Goal: Complete application form

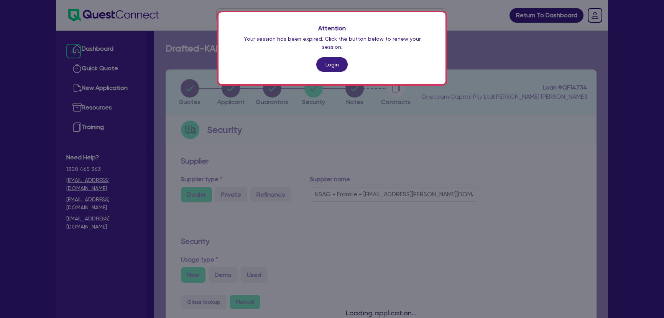
select select "CARS_AND_LIGHT_TRUCKS"
select select "PASSENGER_VEHICLES"
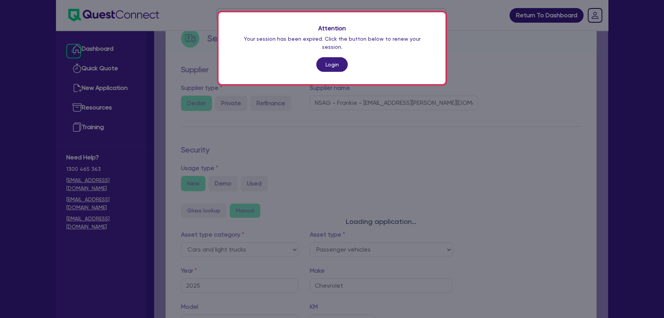
click at [329, 58] on link "Login" at bounding box center [331, 64] width 31 height 15
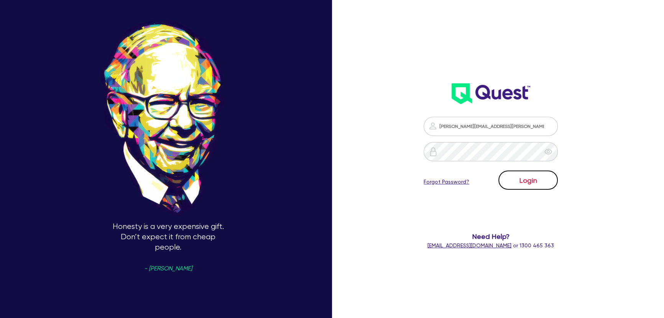
click at [519, 178] on button "Login" at bounding box center [528, 179] width 59 height 19
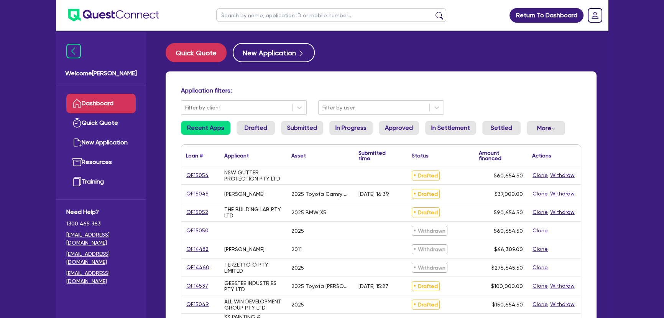
click at [119, 15] on img at bounding box center [113, 15] width 91 height 13
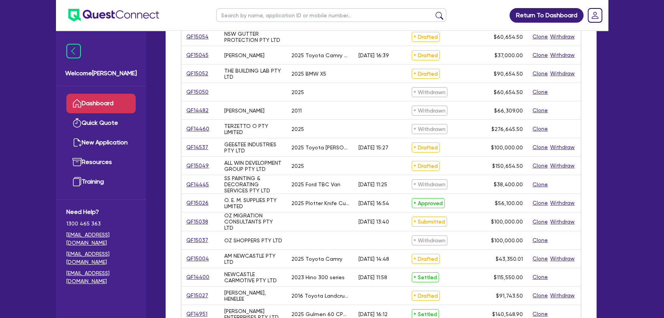
scroll to position [139, 0]
click at [197, 165] on link "QF15049" at bounding box center [197, 164] width 23 height 9
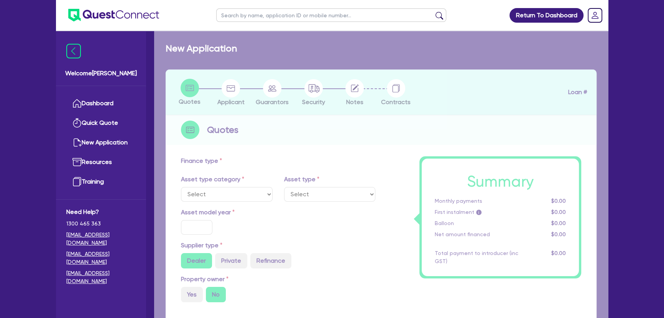
select select "CARS_AND_LIGHT_TRUCKS"
type input "2025"
type input "150,000"
type input "3"
type input "4,519.64"
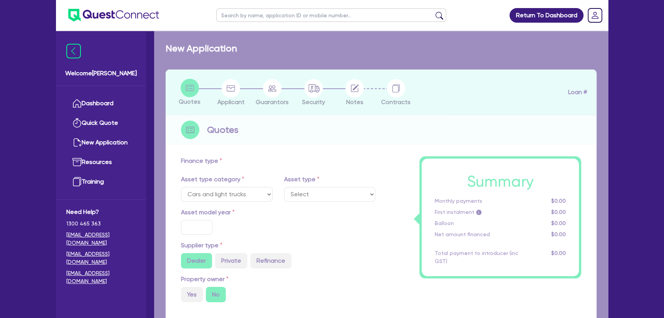
type input "6.99"
select select "PASSENGER_VEHICLES"
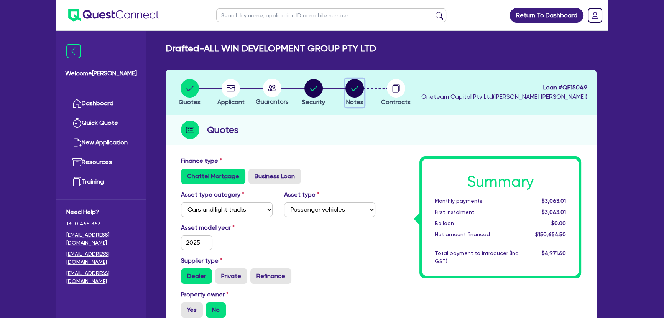
click at [357, 96] on button "Notes" at bounding box center [354, 93] width 19 height 28
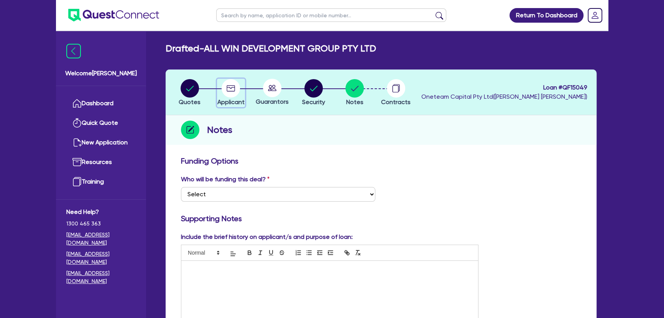
click at [229, 88] on icon "button" at bounding box center [231, 88] width 18 height 18
select select "COMPANY"
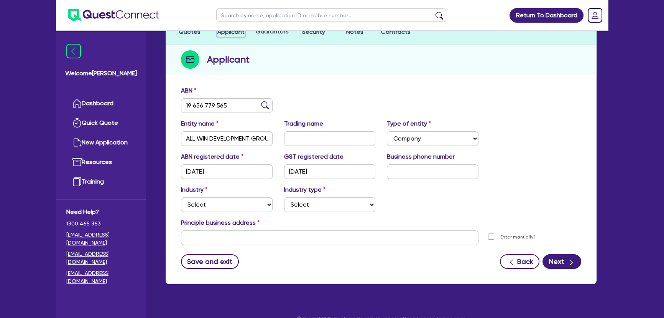
scroll to position [83, 0]
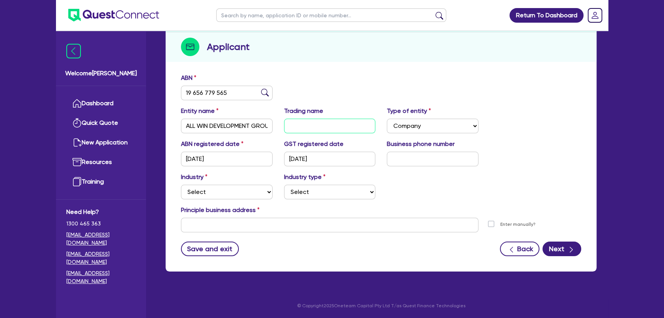
click at [318, 129] on input "text" at bounding box center [330, 126] width 92 height 15
click at [431, 166] on div "ABN registered date 24/01/2022 GST registered date 24/01/2022 Business phone nu…" at bounding box center [381, 155] width 412 height 33
click at [415, 152] on div "Business phone number" at bounding box center [432, 152] width 103 height 27
click at [399, 163] on input "text" at bounding box center [433, 158] width 92 height 15
paste input "43 3561 077"
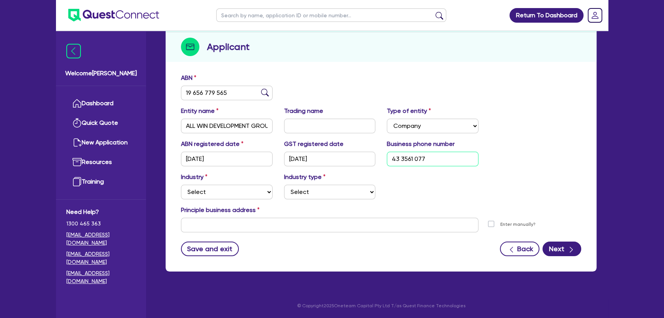
click at [392, 158] on input "43 3561 077" at bounding box center [433, 158] width 92 height 15
type input "04 3356 1077"
click at [249, 188] on select "Select Accomodation & Food Services Administrative & Support Services Agricultu…" at bounding box center [227, 191] width 92 height 15
select select "BUILDING_CONSTRUCTION"
click at [181, 184] on select "Select Accomodation & Food Services Administrative & Support Services Agricultu…" at bounding box center [227, 191] width 92 height 15
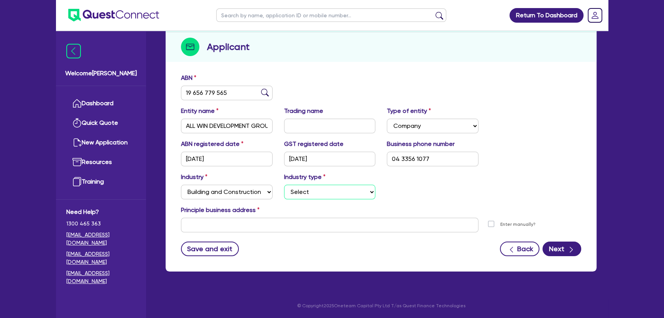
click at [332, 195] on select "Select Trades People Providing Services Direct to Consumers Trades People Provi…" at bounding box center [330, 191] width 92 height 15
select select "BUSINESSES_LARGE_CONSTRUCTION_PROJECTS"
click at [284, 184] on select "Select Trades People Providing Services Direct to Consumers Trades People Provi…" at bounding box center [330, 191] width 92 height 15
click at [227, 216] on div "Principle business address" at bounding box center [381, 211] width 412 height 12
click at [227, 225] on input "text" at bounding box center [330, 224] width 298 height 15
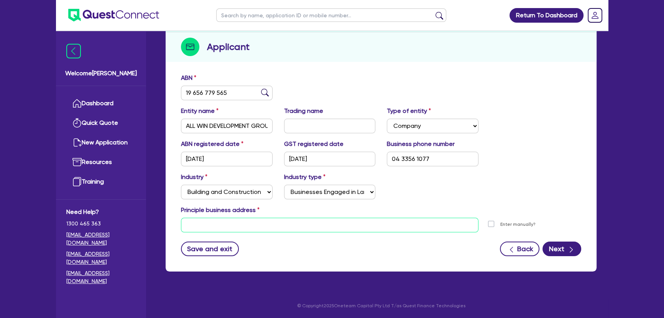
click at [342, 227] on input "text" at bounding box center [330, 224] width 298 height 15
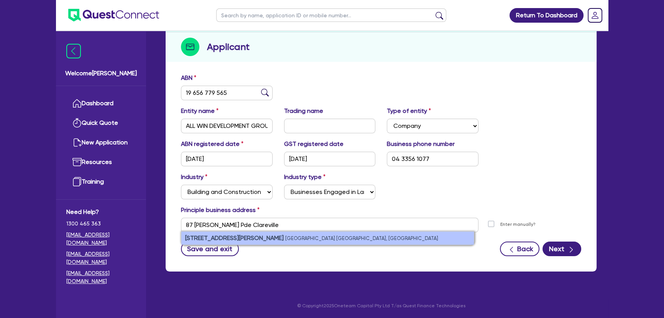
click at [288, 240] on li "87 Hudson Parade Clareville NSW, Australia" at bounding box center [327, 237] width 293 height 13
type input "87 Hudson Parade Clareville NSW 2107"
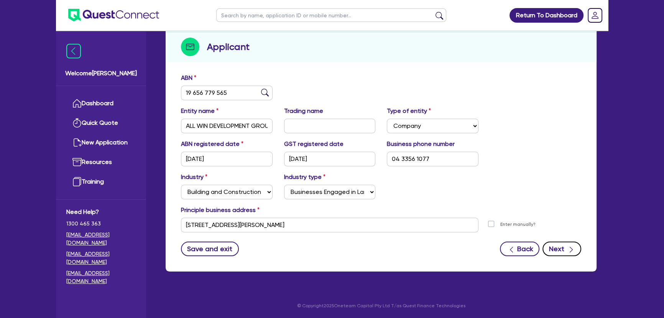
click at [565, 246] on button "Next" at bounding box center [562, 248] width 39 height 15
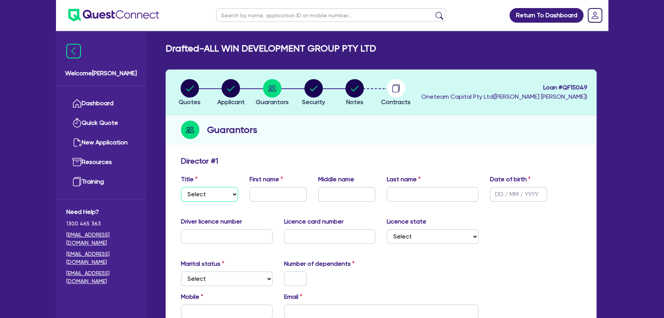
click at [196, 200] on select "Select Mr Mrs Ms Miss Dr" at bounding box center [209, 194] width 57 height 15
select select "MR"
click at [181, 187] on select "Select Mr Mrs Ms Miss Dr" at bounding box center [209, 194] width 57 height 15
click at [253, 199] on input "text" at bounding box center [278, 194] width 57 height 15
type input "Edward"
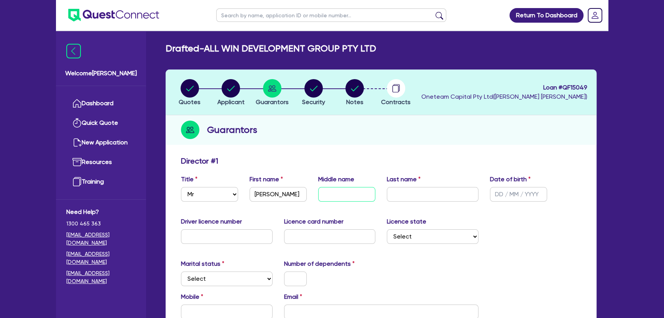
click at [353, 187] on input "text" at bounding box center [346, 194] width 57 height 15
type input "Michael Deutscher"
click at [443, 185] on div "Last name" at bounding box center [432, 188] width 103 height 27
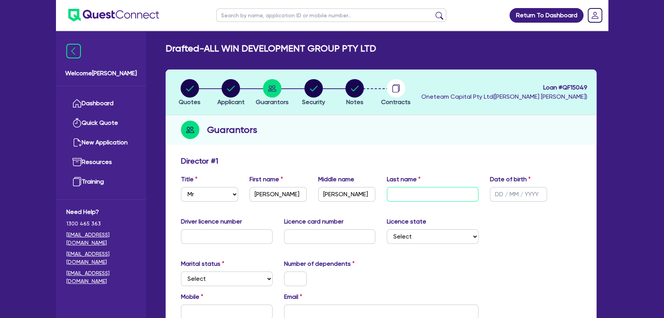
click at [441, 196] on input "text" at bounding box center [433, 194] width 92 height 15
type input "Britz"
click at [510, 193] on input "text" at bounding box center [518, 194] width 57 height 15
click at [503, 194] on input "text" at bounding box center [518, 194] width 57 height 15
type input "01/07/1992"
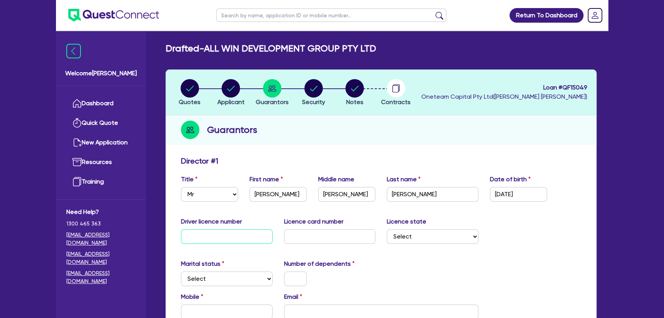
click at [197, 241] on input "text" at bounding box center [227, 236] width 92 height 15
type input "18920651"
click at [298, 233] on input "text" at bounding box center [330, 236] width 92 height 15
type input "2061779818"
click at [404, 237] on select "Select NSW VIC QLD TAS ACT SA NT WA" at bounding box center [433, 236] width 92 height 15
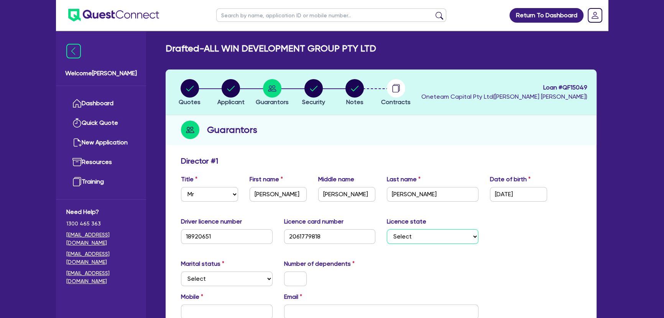
select select "[GEOGRAPHIC_DATA]"
click at [387, 229] on select "Select NSW VIC QLD TAS ACT SA NT WA" at bounding box center [433, 236] width 92 height 15
click at [214, 278] on select "Select Single Married De Facto / Partner" at bounding box center [227, 278] width 92 height 15
select select "SINGLE"
click at [181, 271] on select "Select Single Married De Facto / Partner" at bounding box center [227, 278] width 92 height 15
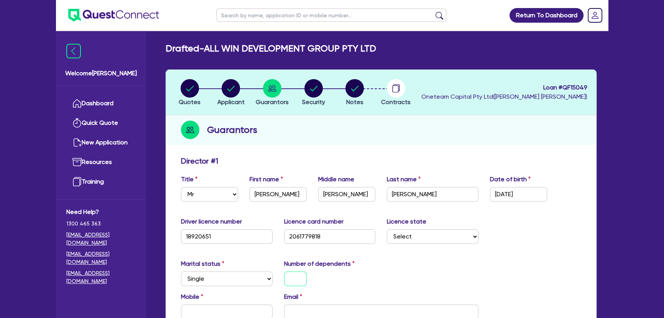
click at [287, 276] on input "text" at bounding box center [295, 278] width 23 height 15
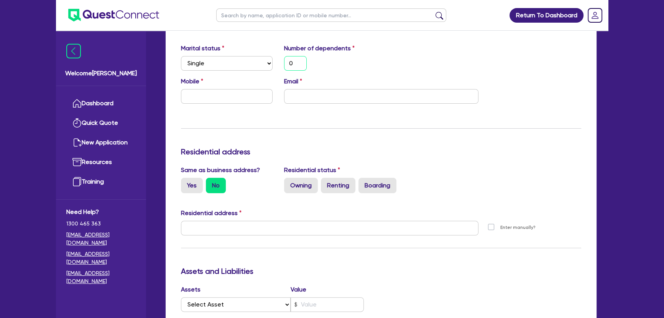
scroll to position [209, 0]
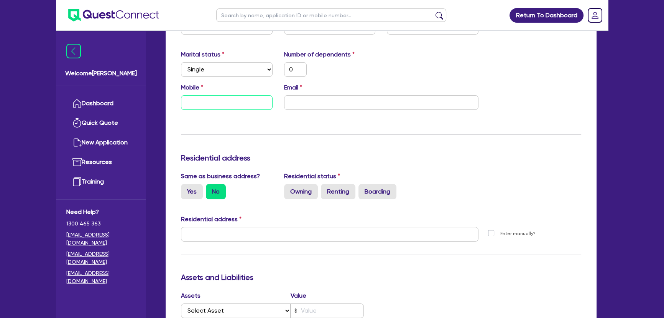
click at [215, 107] on input "text" at bounding box center [227, 102] width 92 height 15
click at [199, 102] on input "text" at bounding box center [227, 102] width 92 height 15
click at [337, 102] on input "email" at bounding box center [381, 102] width 194 height 15
paste input "edbritz21@gmail.com"
type input "0"
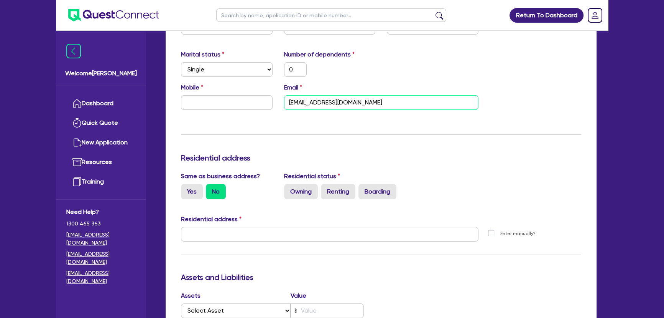
type input "edbritz21@gmail.com"
click at [246, 108] on input "text" at bounding box center [227, 102] width 92 height 15
click at [208, 110] on div "Mobile Email edbritz21@gmail.com" at bounding box center [381, 99] width 412 height 33
click at [207, 107] on input "text" at bounding box center [227, 102] width 92 height 15
type input "0"
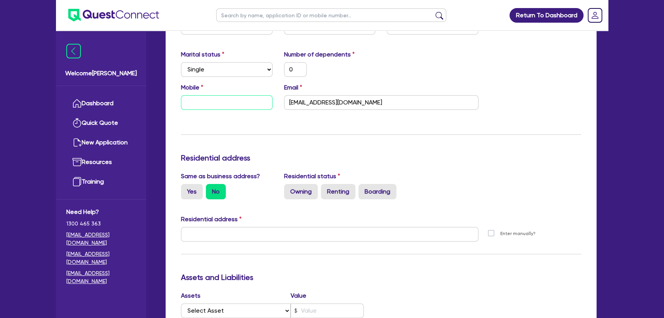
type input "0"
paste input "433 561 077"
type input "0"
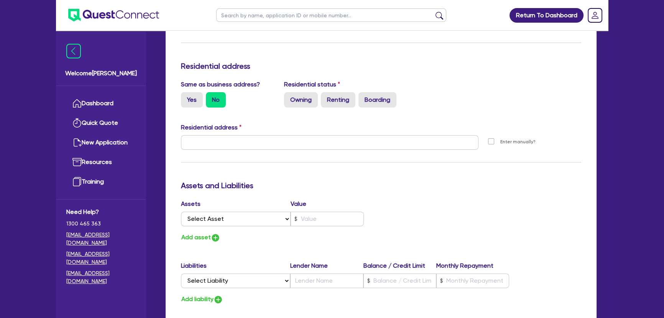
scroll to position [349, 0]
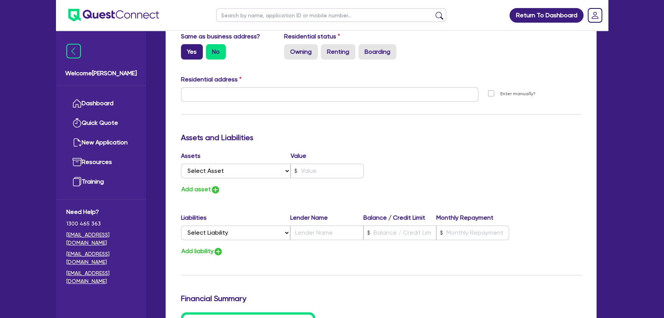
type input "0433 561 077"
click at [189, 50] on label "Yes" at bounding box center [192, 51] width 22 height 15
click at [175, 50] on div "Update residential status for Director #1 Boarding is only acceptable when the …" at bounding box center [381, 149] width 431 height 690
click at [197, 50] on label "Yes" at bounding box center [192, 51] width 22 height 15
click at [186, 49] on input "Yes" at bounding box center [183, 46] width 5 height 5
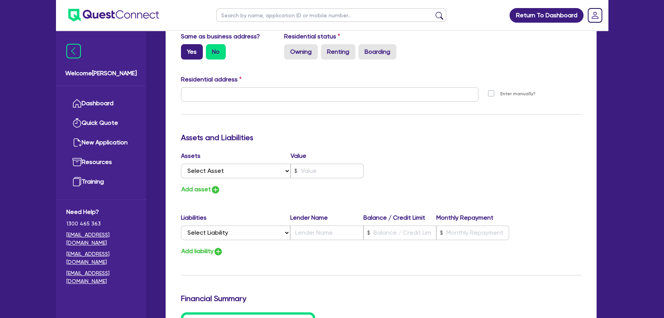
radio input "true"
type input "0"
type input "0433 561 077"
type input "87 Hudson Parade Clareville NSW 2107"
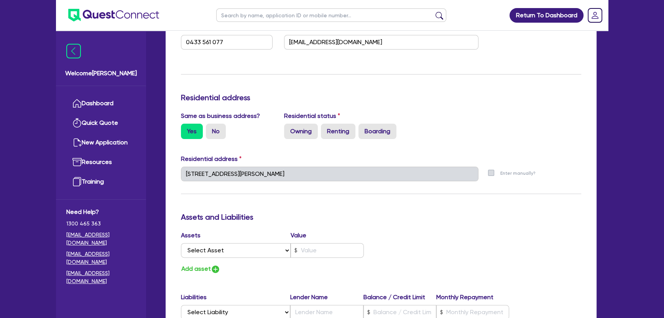
scroll to position [244, 0]
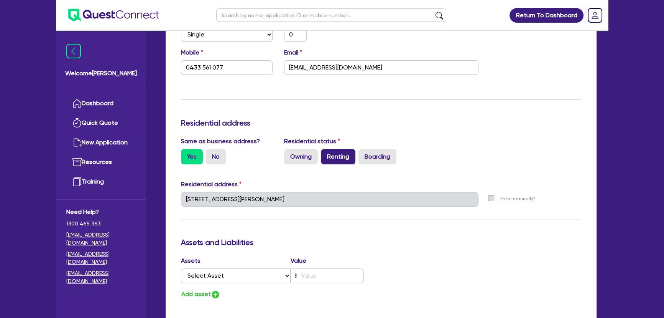
click at [332, 158] on label "Renting" at bounding box center [338, 156] width 35 height 15
click at [351, 156] on label "Renting" at bounding box center [338, 156] width 35 height 15
click at [326, 154] on input "Renting" at bounding box center [323, 151] width 5 height 5
radio input "true"
type input "0"
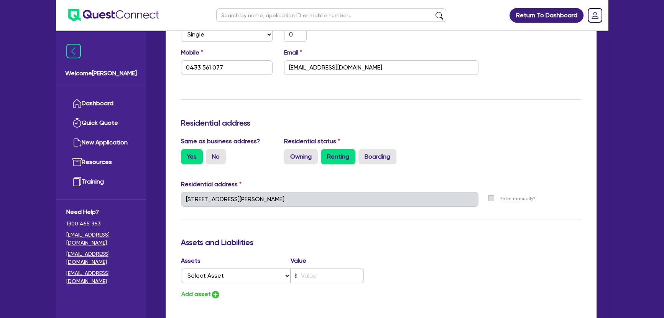
type input "0433 561 077"
click at [333, 163] on label "Renting" at bounding box center [338, 156] width 35 height 15
click at [326, 154] on input "Renting" at bounding box center [323, 151] width 5 height 5
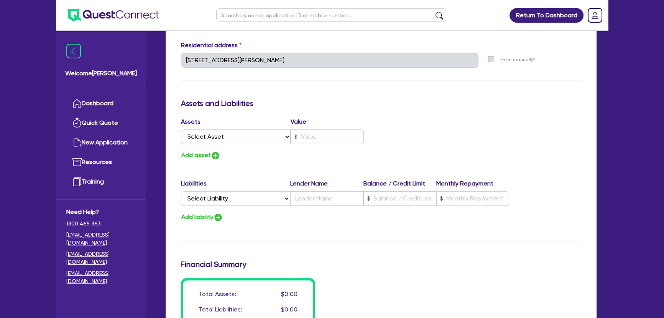
scroll to position [384, 0]
click at [229, 140] on select "Select Asset Cash Property Investment property Vehicle Truck Trailer Equipment …" at bounding box center [236, 135] width 110 height 15
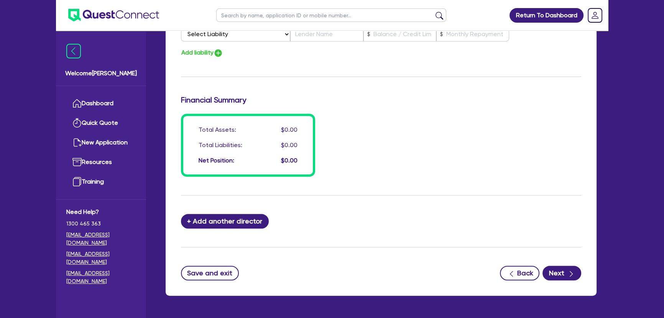
scroll to position [558, 0]
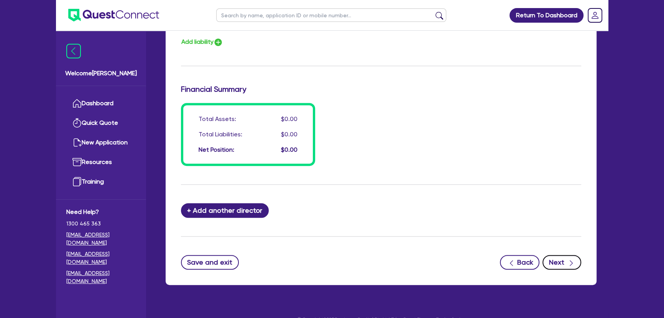
click at [574, 266] on button "Next" at bounding box center [562, 262] width 39 height 15
select select "CARS_AND_LIGHT_TRUCKS"
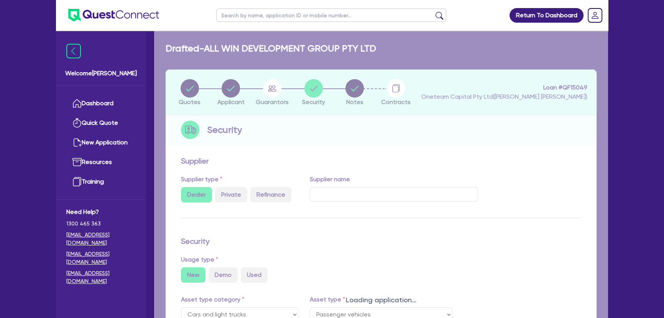
select select "PASSENGER_VEHICLES"
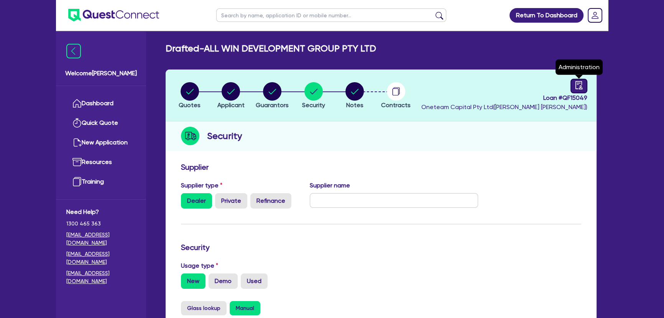
click at [574, 84] on link at bounding box center [579, 86] width 17 height 15
select select "DRAFTED_NEW"
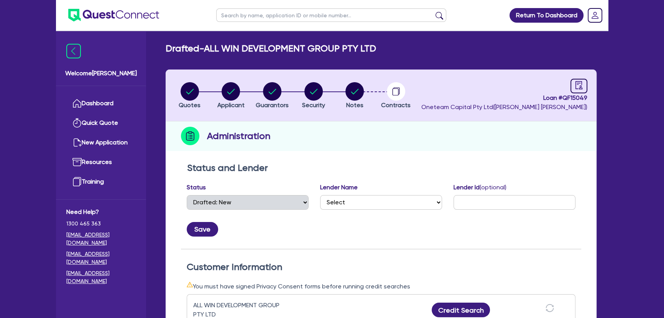
scroll to position [174, 0]
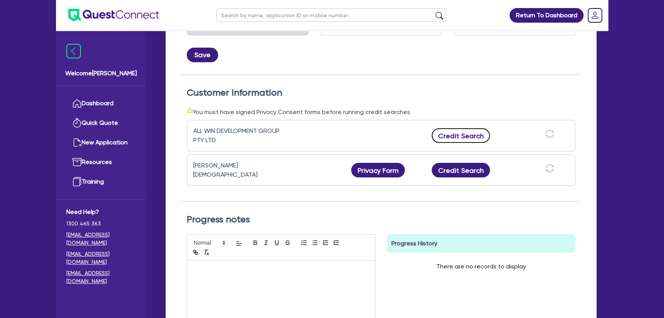
click at [462, 134] on button "Credit Search" at bounding box center [461, 135] width 58 height 15
click at [464, 166] on button "Credit Search" at bounding box center [461, 170] width 58 height 15
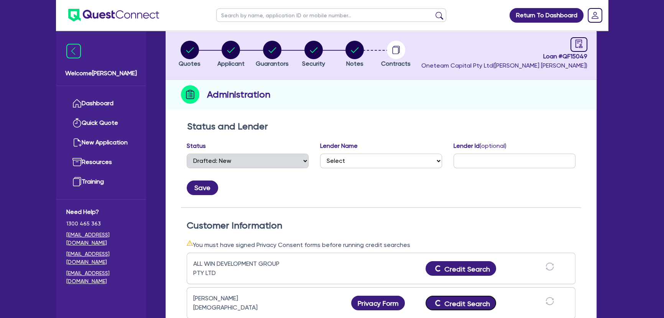
scroll to position [0, 0]
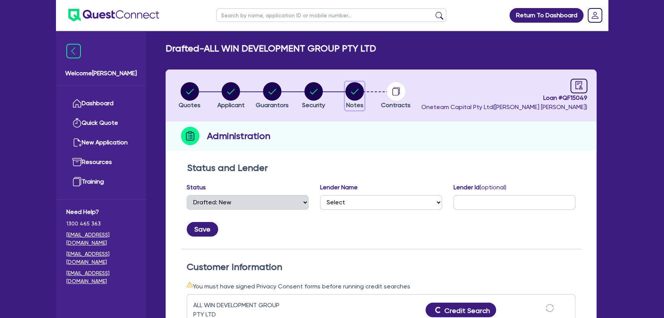
click at [358, 94] on circle "button" at bounding box center [355, 91] width 18 height 18
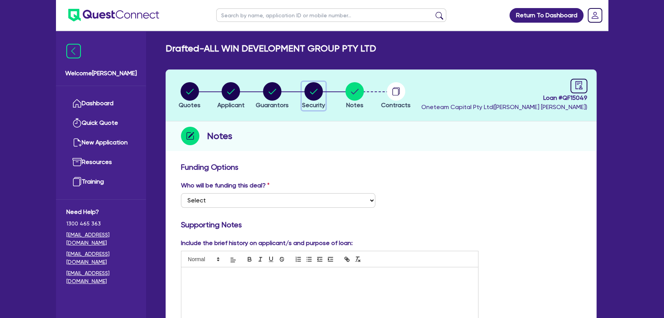
click at [307, 94] on circle "button" at bounding box center [314, 91] width 18 height 18
select select "CARS_AND_LIGHT_TRUCKS"
select select "PASSENGER_VEHICLES"
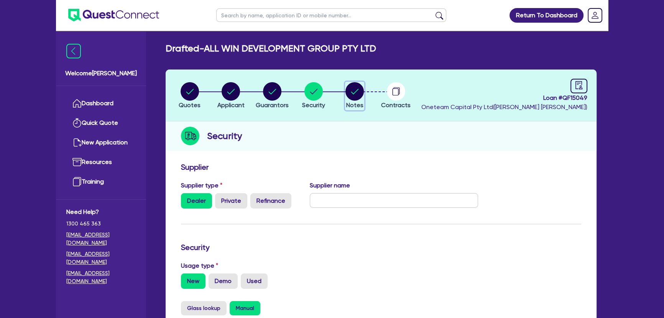
click at [360, 96] on circle "button" at bounding box center [355, 91] width 18 height 18
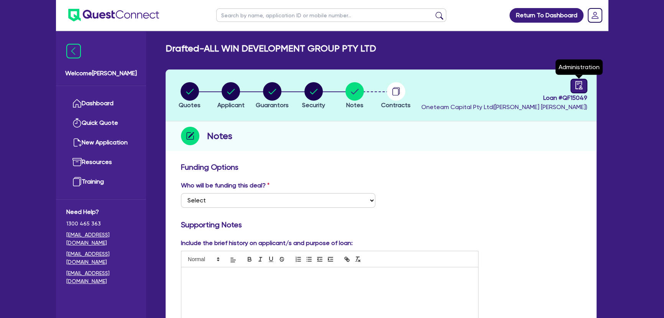
click at [581, 85] on icon "audit" at bounding box center [579, 85] width 7 height 8
select select "DRAFTED_NEW"
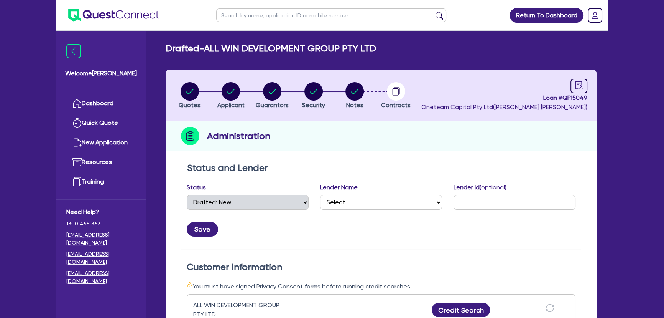
scroll to position [174, 0]
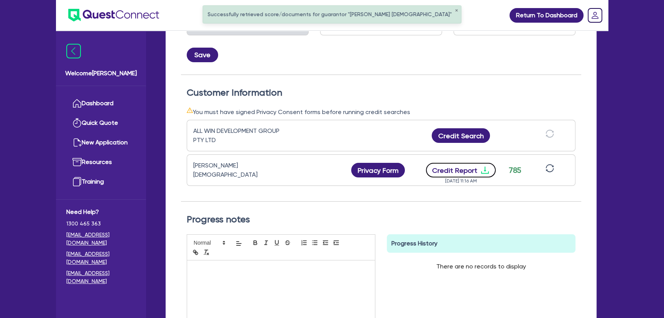
click at [486, 168] on icon "download" at bounding box center [485, 169] width 9 height 9
click at [475, 131] on button "Credit Search" at bounding box center [461, 135] width 58 height 15
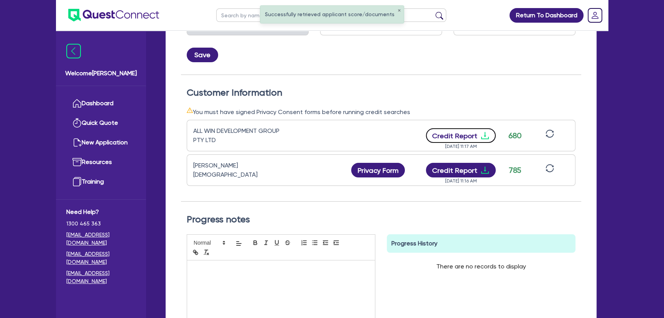
click at [483, 135] on icon "download" at bounding box center [485, 135] width 8 height 7
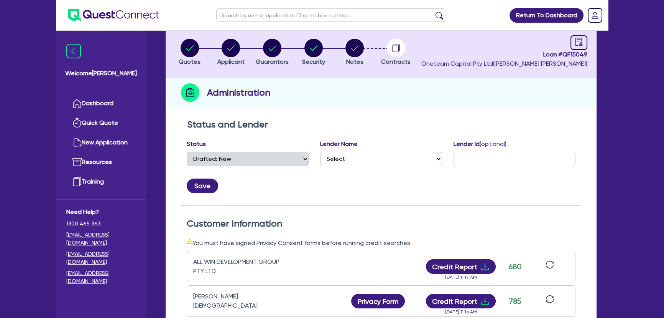
scroll to position [0, 0]
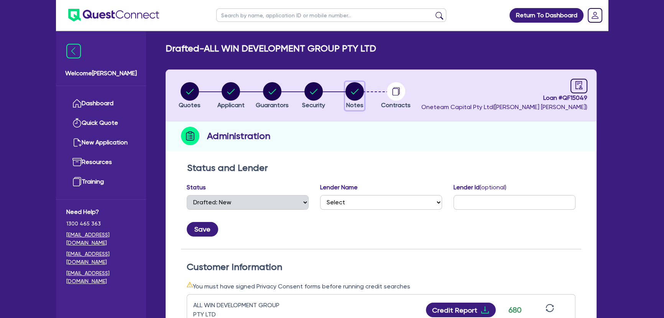
click at [348, 100] on icon "button" at bounding box center [355, 91] width 18 height 18
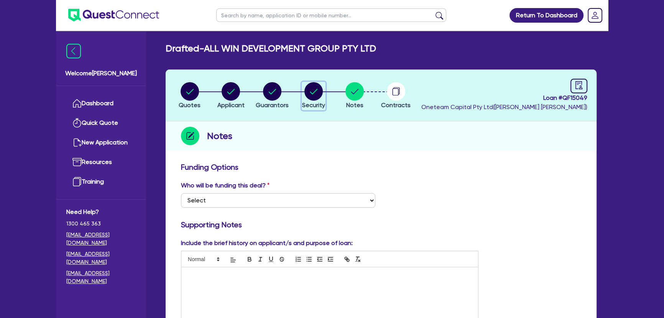
click at [312, 99] on circle "button" at bounding box center [314, 91] width 18 height 18
select select "CARS_AND_LIGHT_TRUCKS"
select select "PASSENGER_VEHICLES"
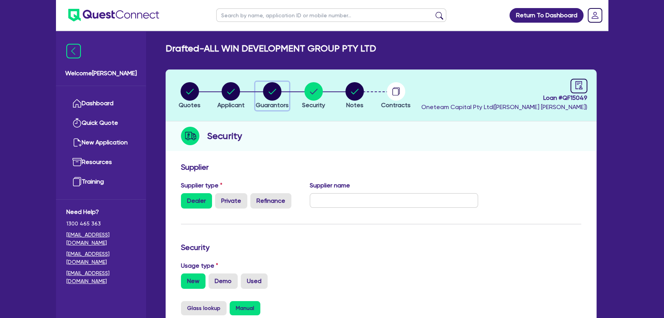
click at [270, 103] on span "Guarantors" at bounding box center [272, 104] width 33 height 7
select select "MR"
select select "[GEOGRAPHIC_DATA]"
select select "SINGLE"
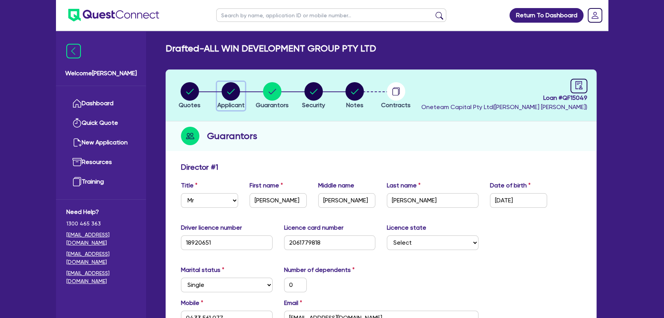
click at [221, 91] on div "button" at bounding box center [230, 91] width 27 height 18
select select "COMPANY"
select select "BUILDING_CONSTRUCTION"
select select "BUSINESSES_LARGE_CONSTRUCTION_PROJECTS"
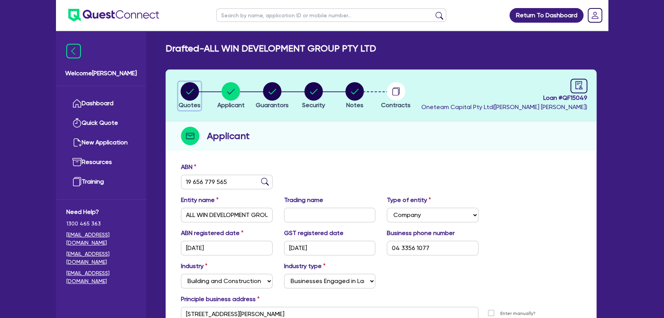
click at [189, 97] on circle "button" at bounding box center [190, 91] width 18 height 18
select select "CARS_AND_LIGHT_TRUCKS"
select select "PASSENGER_VEHICLES"
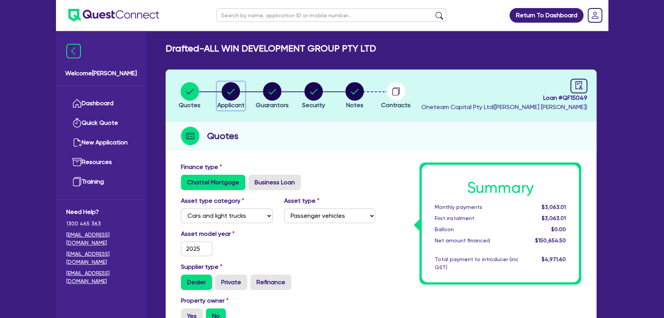
click at [232, 104] on span "Applicant" at bounding box center [230, 104] width 27 height 7
select select "COMPANY"
select select "BUILDING_CONSTRUCTION"
select select "BUSINESSES_LARGE_CONSTRUCTION_PROJECTS"
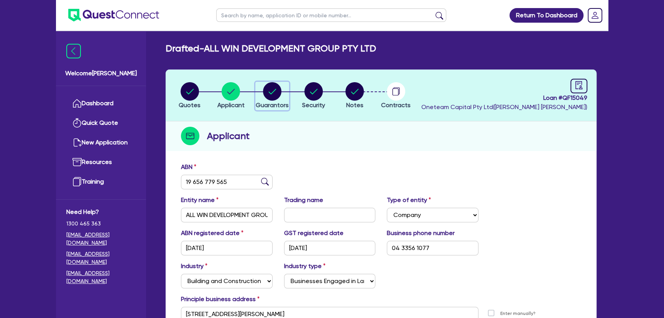
click at [269, 97] on circle "button" at bounding box center [272, 91] width 18 height 18
select select "MR"
select select "[GEOGRAPHIC_DATA]"
select select "SINGLE"
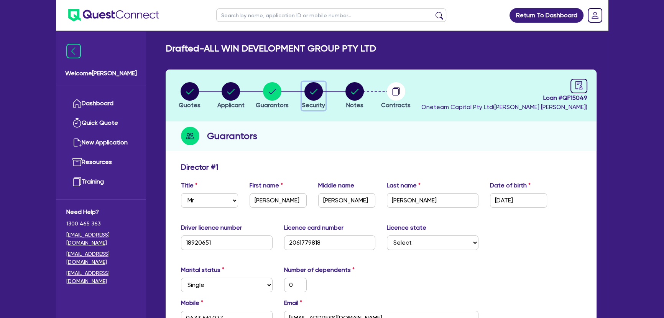
click at [324, 89] on div "button" at bounding box center [313, 91] width 23 height 18
select select "CARS_AND_LIGHT_TRUCKS"
select select "PASSENGER_VEHICLES"
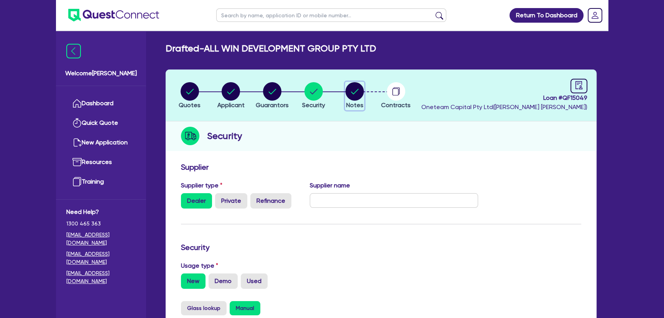
click at [362, 92] on circle "button" at bounding box center [355, 91] width 18 height 18
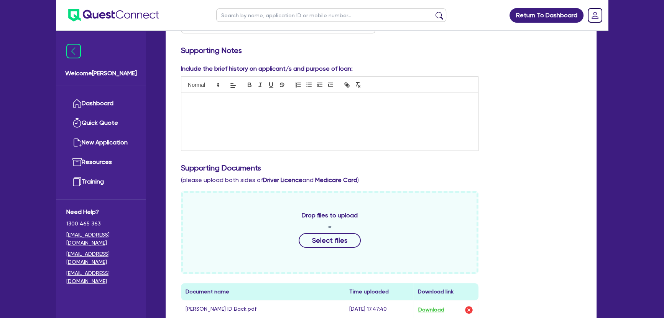
click at [211, 141] on div at bounding box center [329, 122] width 297 height 58
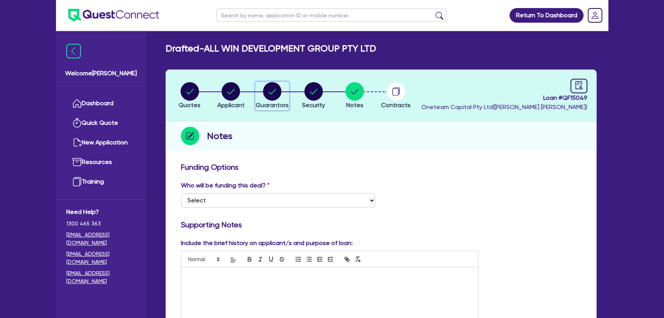
click at [276, 88] on circle "button" at bounding box center [272, 91] width 18 height 18
select select "MR"
select select "[GEOGRAPHIC_DATA]"
select select "SINGLE"
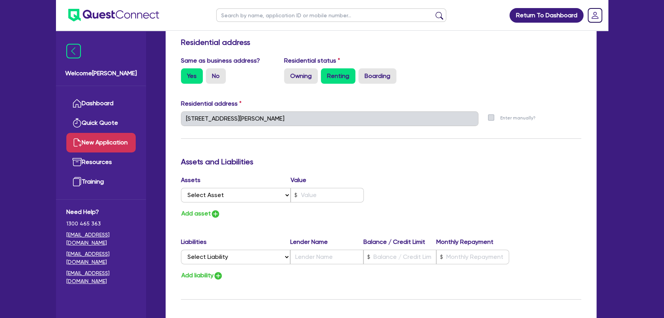
scroll to position [384, 0]
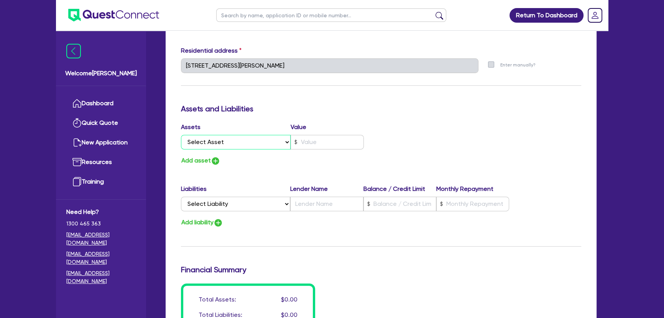
click at [228, 137] on select "Select Asset Cash Property Investment property Vehicle Truck Trailer Equipment …" at bounding box center [236, 142] width 110 height 15
select select "INVESTMENT_PROPERTY"
click at [181, 135] on select "Select Asset Cash Property Investment property Vehicle Truck Trailer Equipment …" at bounding box center [236, 142] width 110 height 15
type input "0"
type input "0433 561 077"
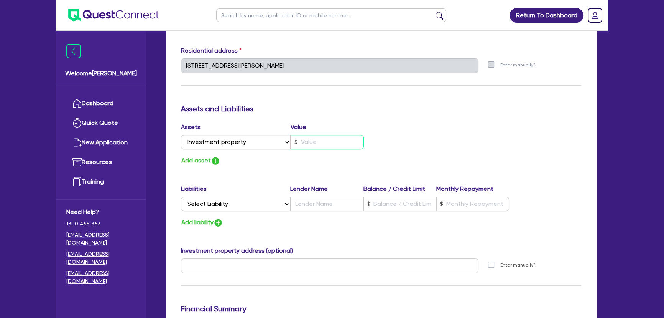
click at [341, 141] on input "text" at bounding box center [327, 142] width 73 height 15
click at [317, 139] on input "text" at bounding box center [327, 142] width 73 height 15
click at [422, 151] on div "Assets Value Select Asset Cash Property Investment property Vehicle Truck Trail…" at bounding box center [381, 143] width 412 height 43
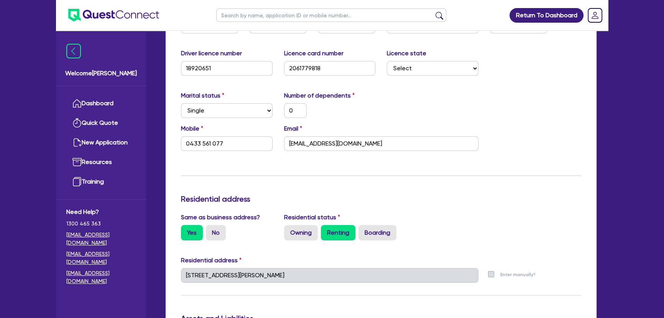
scroll to position [0, 0]
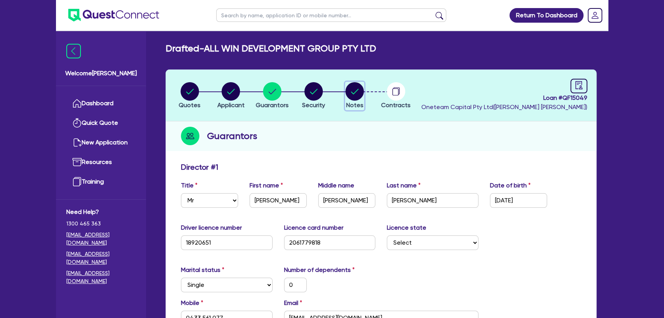
click at [357, 87] on circle "button" at bounding box center [355, 91] width 18 height 18
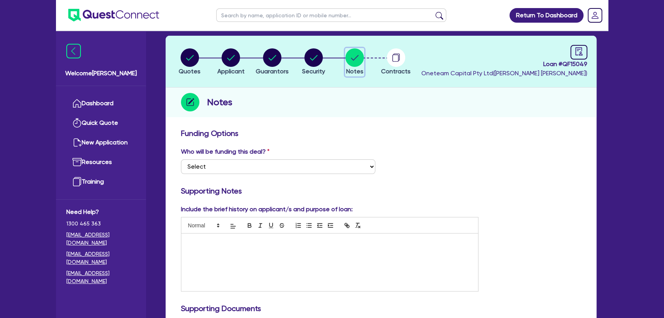
scroll to position [209, 0]
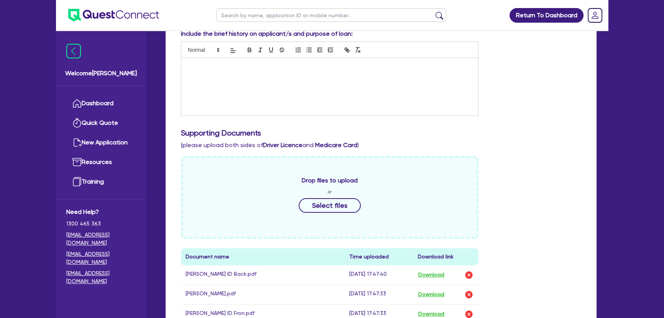
click at [235, 86] on div at bounding box center [329, 87] width 297 height 58
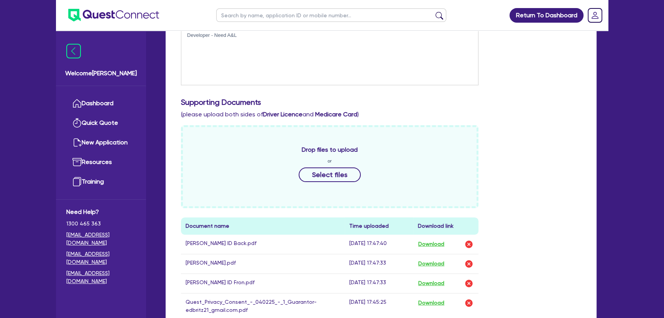
scroll to position [439, 0]
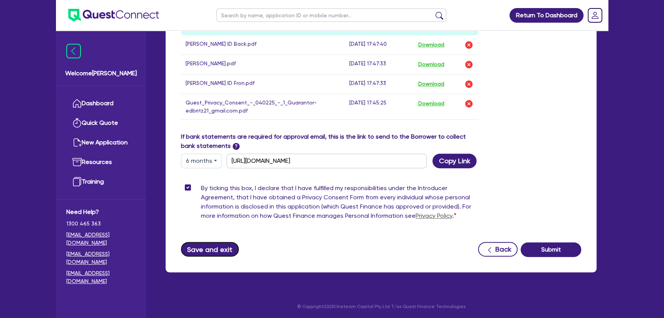
click at [203, 250] on button "Save and exit" at bounding box center [210, 249] width 58 height 15
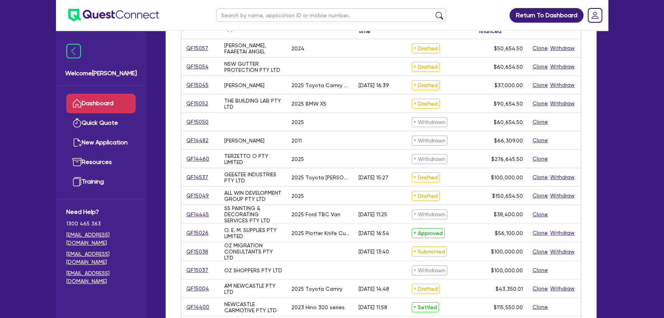
scroll to position [139, 0]
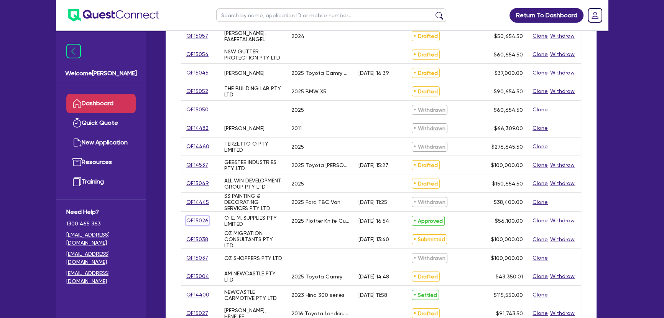
click at [200, 221] on link "QF15026" at bounding box center [197, 220] width 23 height 9
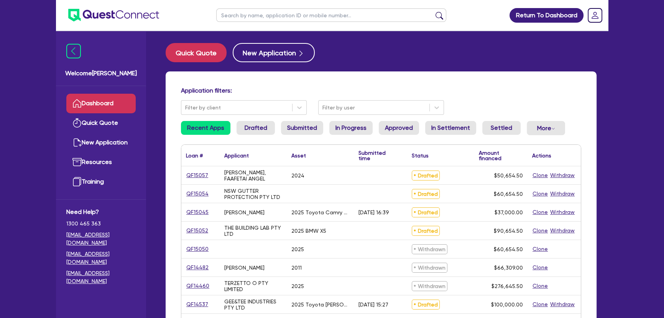
select select "CARS_AND_LIGHT_TRUCKS"
select select "PASSENGER_VEHICLES"
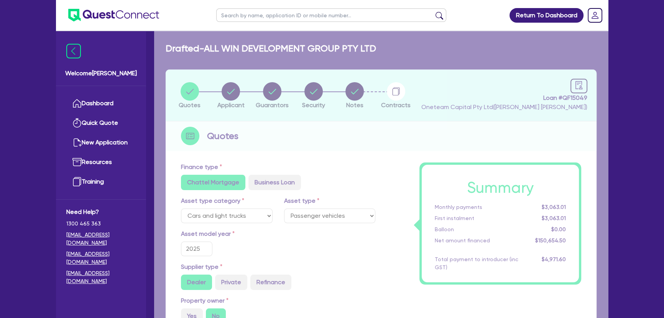
select select "SECONDARY_ASSETS"
radio input "true"
type input "55,000"
type input "649"
type input "1,000"
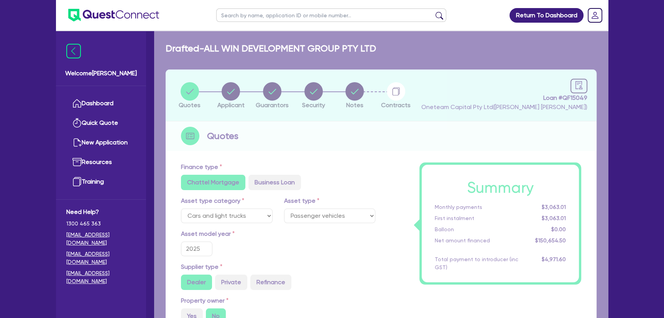
radio input "false"
radio input "true"
select select "PRINTING_AND_PACKAGING_EQUIPMENT"
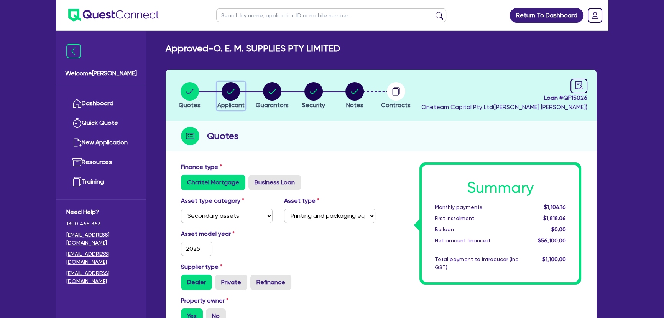
click at [229, 87] on circle "button" at bounding box center [231, 91] width 18 height 18
select select "COMPANY"
select select "MANUFACTURING"
select select "PRINTING"
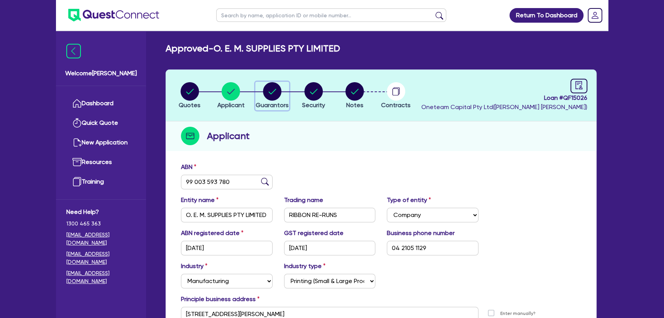
click at [276, 96] on circle "button" at bounding box center [272, 91] width 18 height 18
select select "MRS"
select select "[GEOGRAPHIC_DATA]"
select select "MARRIED"
select select "PROPERTY"
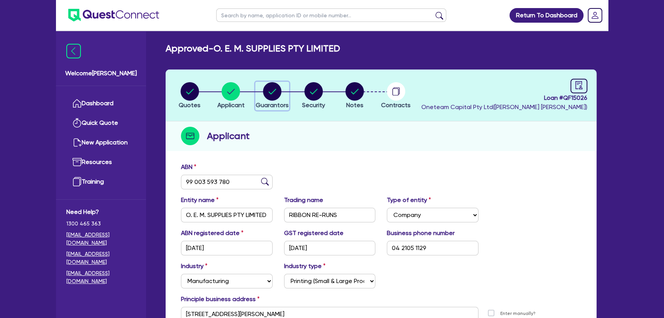
select select "VEHICLE"
select select "OTHER"
select select "MORTGAGE"
select select "MR"
select select "VIC"
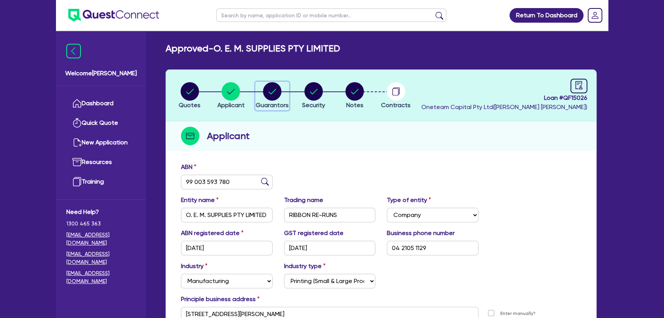
select select "MARRIED"
select select "VEHICLE"
select select "OTHER"
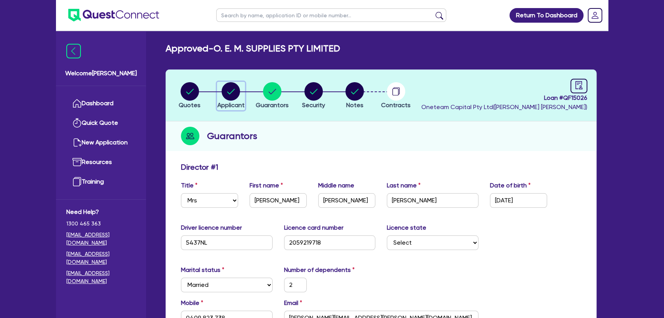
click at [232, 92] on circle "button" at bounding box center [231, 91] width 18 height 18
select select "COMPANY"
select select "MANUFACTURING"
select select "PRINTING"
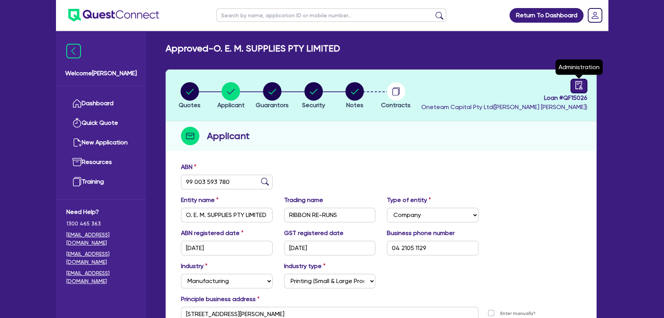
click at [587, 84] on link at bounding box center [579, 86] width 17 height 15
select select "APPROVED_WAITING_FOR_MORE_INFO"
select select "Angle Finance"
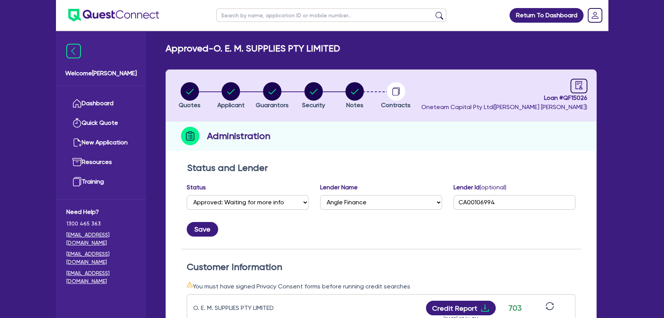
scroll to position [139, 0]
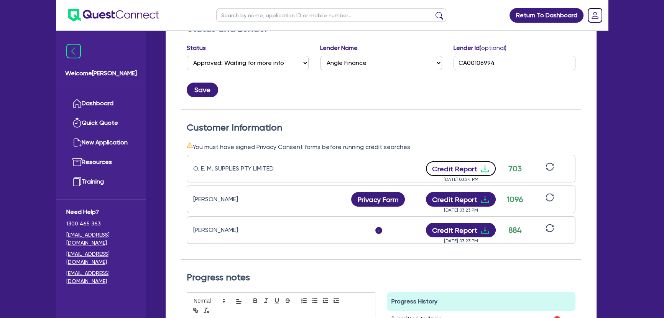
click at [486, 165] on icon "download" at bounding box center [485, 168] width 9 height 9
click at [580, 137] on div "Status and Lender Status Select Quoted Drafted: New Drafted: Amended Submitted:…" at bounding box center [381, 224] width 431 height 411
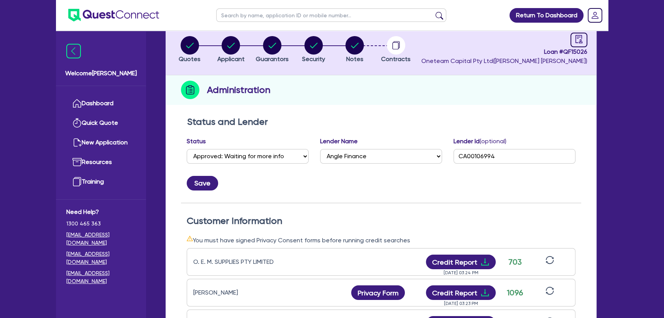
scroll to position [0, 0]
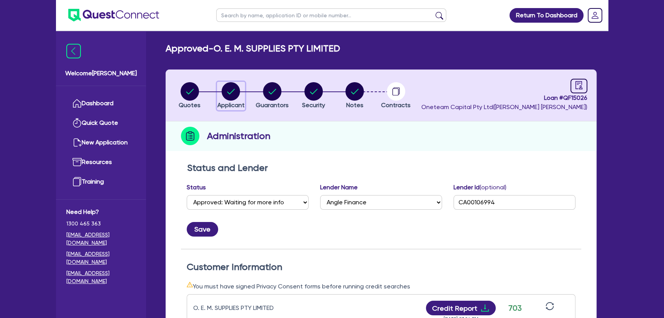
click at [238, 90] on circle "button" at bounding box center [231, 91] width 18 height 18
select select "COMPANY"
select select "MANUFACTURING"
select select "PRINTING"
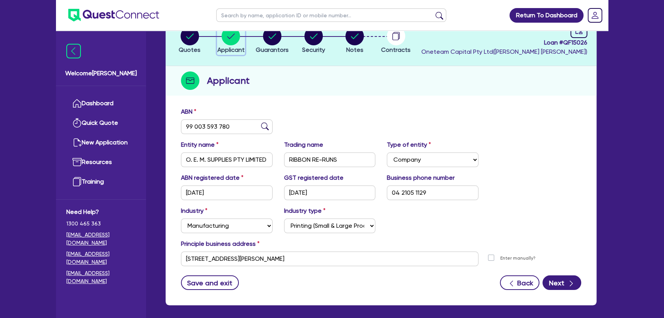
scroll to position [89, 0]
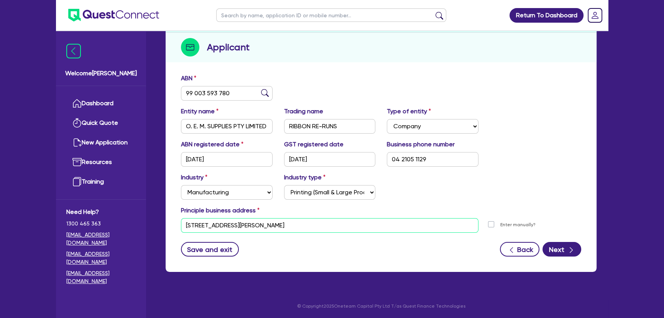
click at [280, 223] on input "9 Hoyle Ave Castle Hill NSW 2154" at bounding box center [330, 225] width 298 height 15
paste input "UNIT 4, 764 BURWOOD HIGHWAY FERNTREE GULLY VIC, 3156"
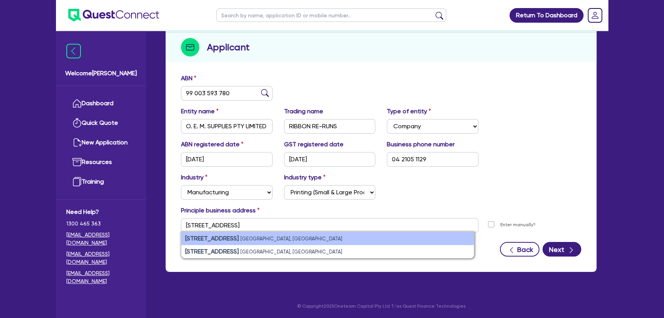
click at [239, 239] on strong "unit 4/764 Burwood Highway" at bounding box center [212, 237] width 54 height 7
type input "unit 4 764 Burwood Hwy Ferntree Gully VIC 3156"
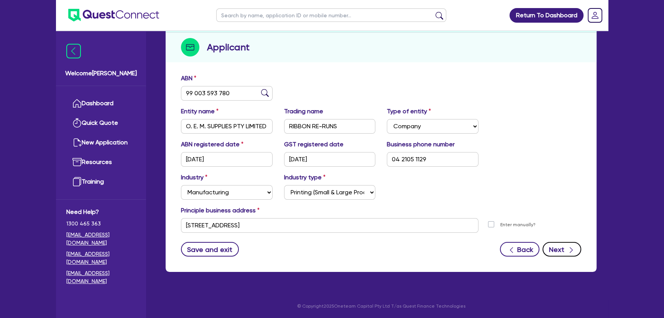
click at [561, 244] on button "Next" at bounding box center [562, 249] width 39 height 15
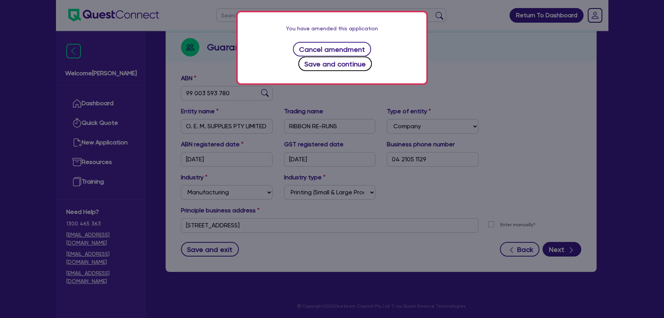
click at [372, 56] on button "Save and continue" at bounding box center [335, 63] width 74 height 15
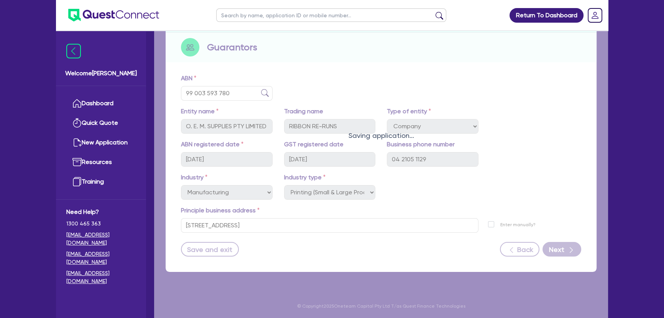
select select "MRS"
select select "[GEOGRAPHIC_DATA]"
select select "MARRIED"
select select "PROPERTY"
select select "VEHICLE"
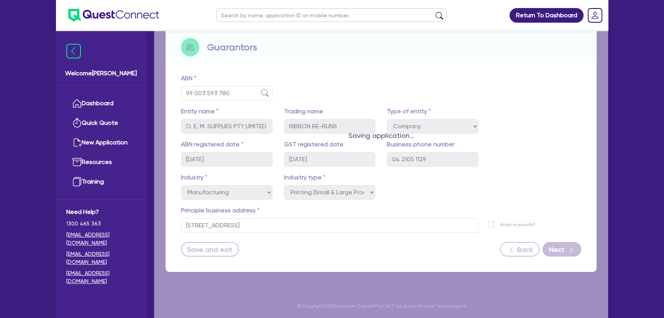
select select "OTHER"
select select "MORTGAGE"
select select "MR"
select select "VIC"
select select "MARRIED"
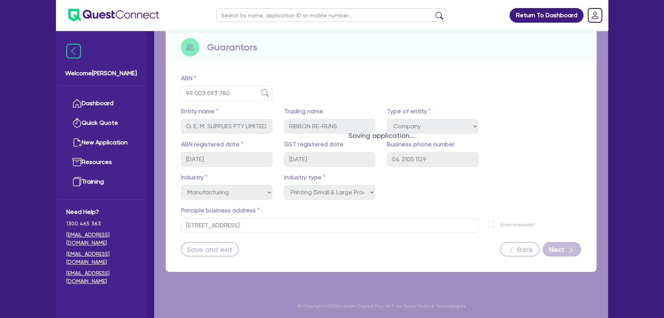
select select "VEHICLE"
select select "OTHER"
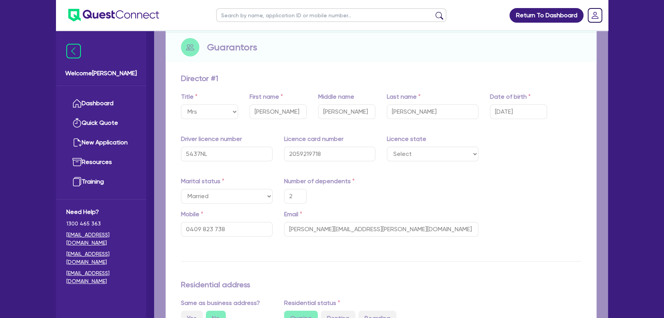
type input "2"
type input "0409 823 738"
type input "2,500,000"
type input "75,000"
type input "80,000"
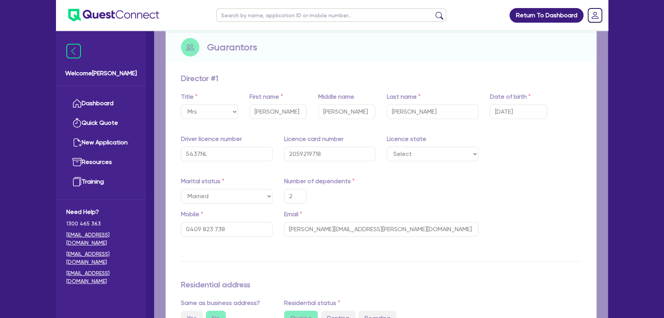
type input "300,000"
type input "3,000"
type input "1"
type input "0421 051 129"
type input "45,000"
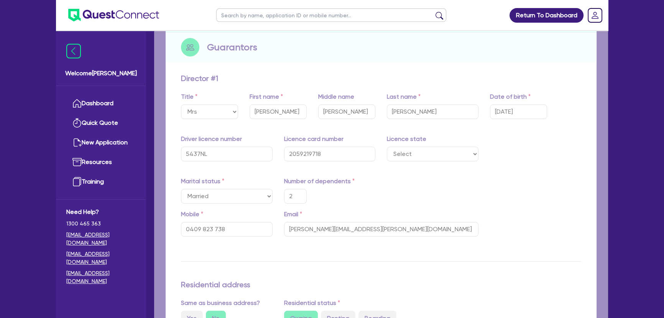
type input "30,000"
type input "80,000"
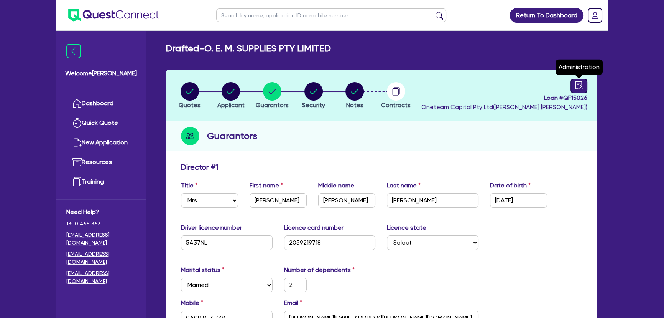
click at [575, 89] on link at bounding box center [579, 86] width 17 height 15
select select "DRAFTED_AMENDED"
select select "Angle Finance"
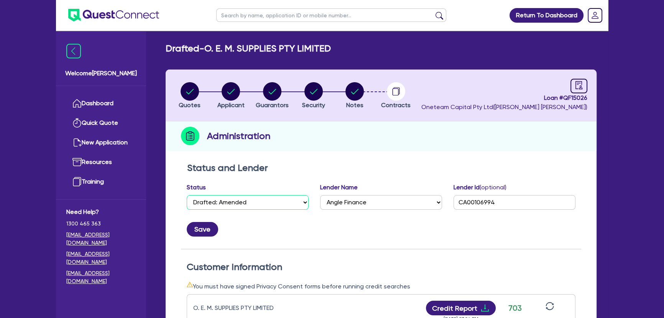
drag, startPoint x: 253, startPoint y: 206, endPoint x: 250, endPoint y: 199, distance: 7.1
click at [253, 206] on select "Select Quoted Drafted: New Drafted: Amended Submitted: New Submitted: Amended I…" at bounding box center [248, 202] width 122 height 15
select select "APPROVED_WAITING_FOR_MORE_INFO"
click at [187, 195] on select "Select Quoted Drafted: New Drafted: Amended Submitted: New Submitted: Amended I…" at bounding box center [248, 202] width 122 height 15
click at [211, 226] on button "Save" at bounding box center [202, 229] width 31 height 15
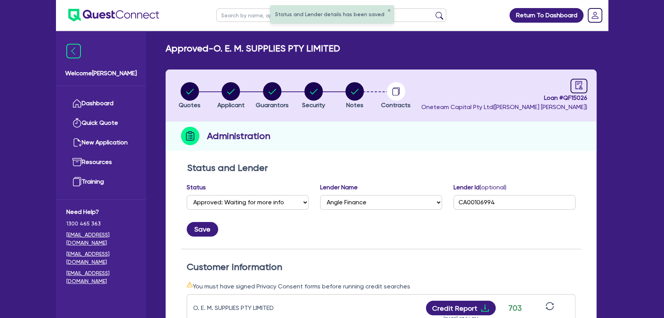
click at [108, 11] on img at bounding box center [113, 15] width 91 height 13
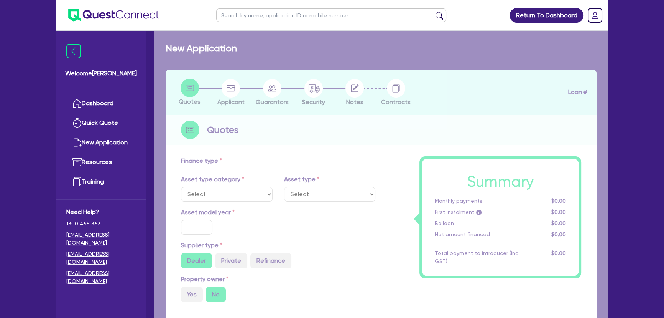
select select "SECONDARY_ASSETS"
type input "2025"
radio input "true"
type input "55,000"
type input "6.99"
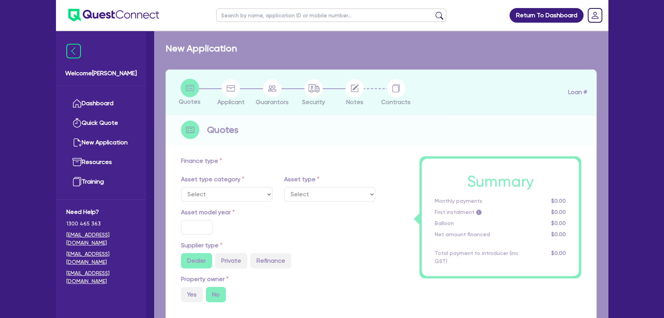
type input "649"
type input "1,000"
select select "PRINTING_AND_PACKAGING_EQUIPMENT"
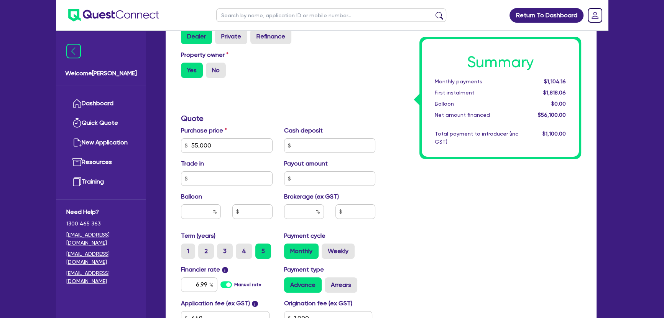
scroll to position [209, 0]
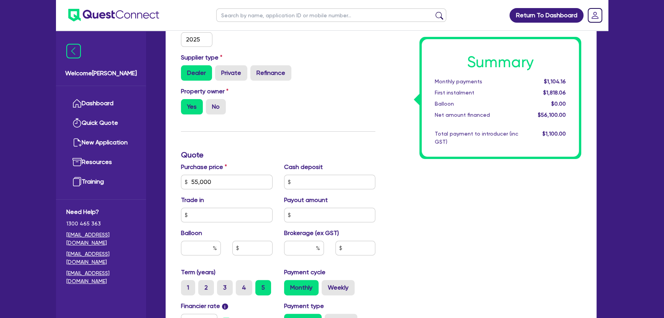
click at [113, 10] on img at bounding box center [113, 15] width 91 height 13
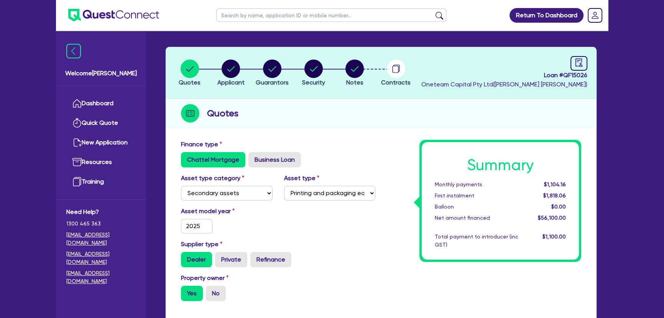
scroll to position [0, 0]
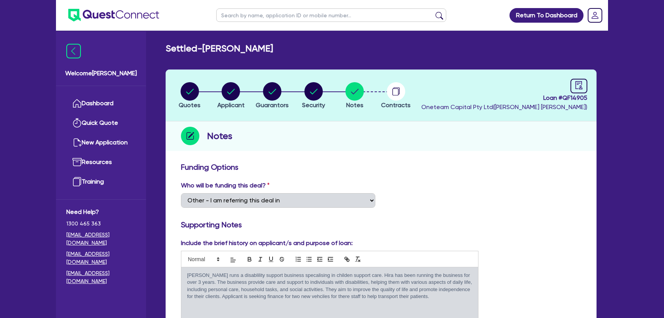
select select "Other"
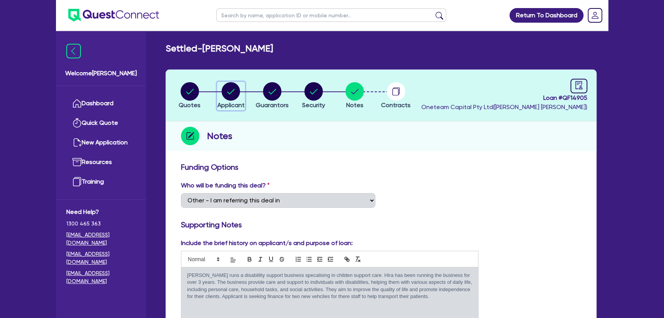
click at [234, 92] on circle "button" at bounding box center [231, 91] width 18 height 18
select select "SOLE_TRADER"
select select "ADMINISTRATIVE_SUPPORT"
select select "SUPPORT_OPERATIONS"
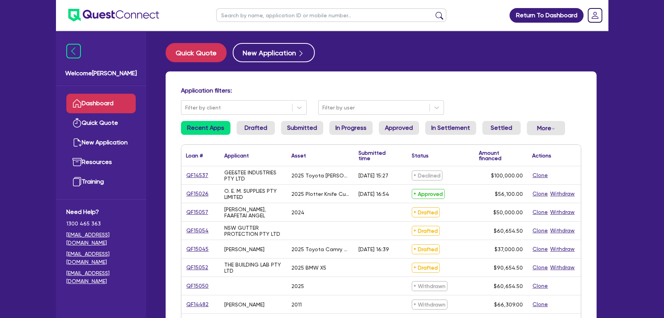
click at [308, 14] on input "text" at bounding box center [331, 14] width 230 height 13
paste input "32 178 753 366"
click at [433, 12] on button "submit" at bounding box center [439, 17] width 12 height 11
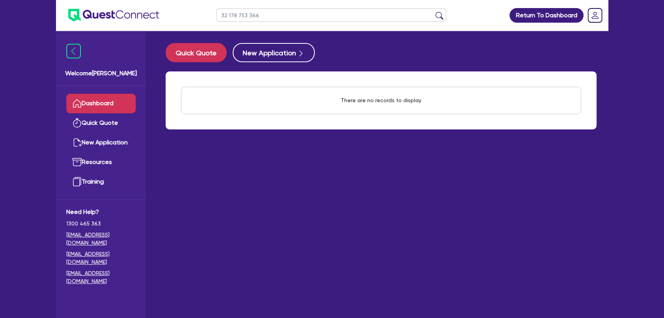
click at [439, 18] on button "submit" at bounding box center [439, 17] width 12 height 11
click at [306, 13] on input "32 178 753 366" at bounding box center [331, 14] width 230 height 13
paste input "[PERSON_NAME]"
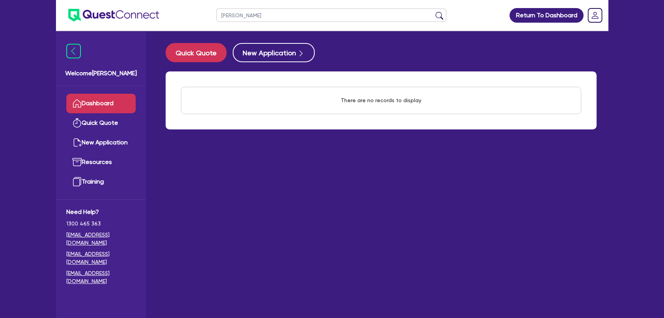
type input "[PERSON_NAME]"
click at [433, 12] on button "submit" at bounding box center [439, 17] width 12 height 11
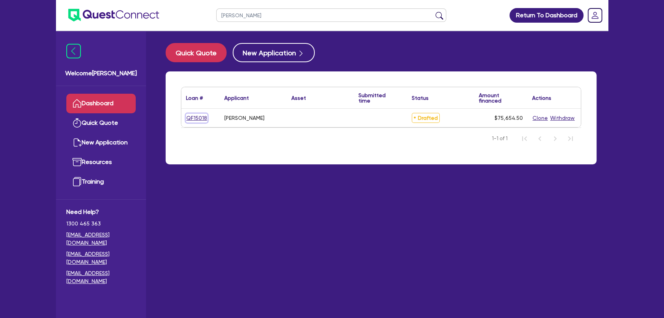
click at [192, 118] on link "QF15018" at bounding box center [196, 118] width 21 height 9
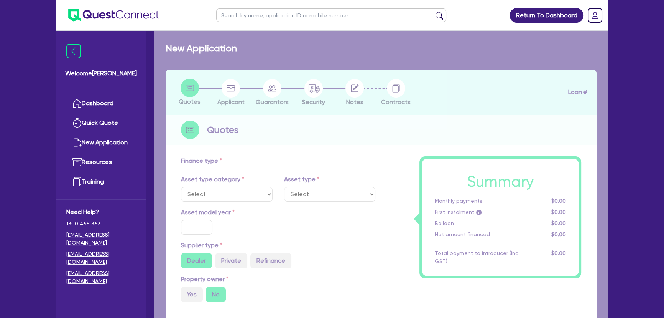
radio input "true"
type input "75,000"
type input "6"
type input "4,539.27"
type input "17"
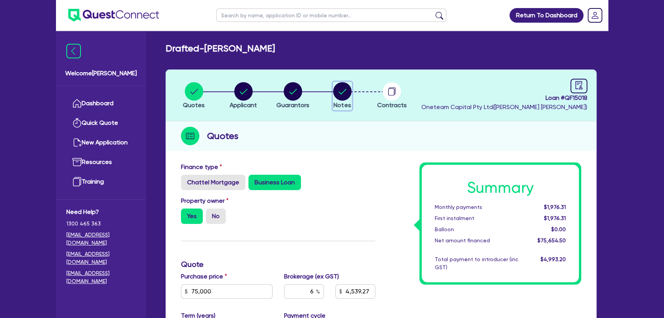
click at [338, 90] on circle "button" at bounding box center [342, 91] width 18 height 18
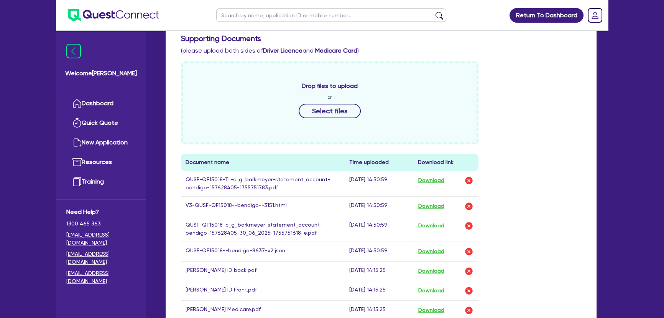
scroll to position [418, 0]
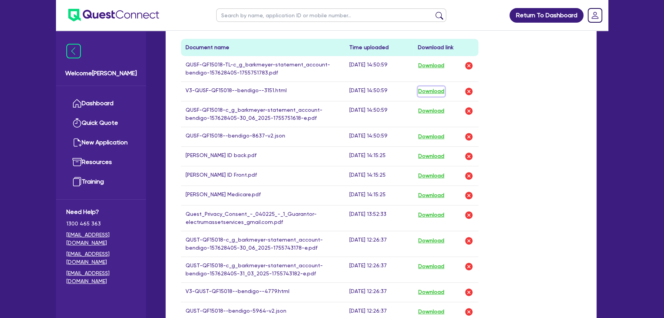
click at [436, 92] on button "Download" at bounding box center [431, 91] width 27 height 10
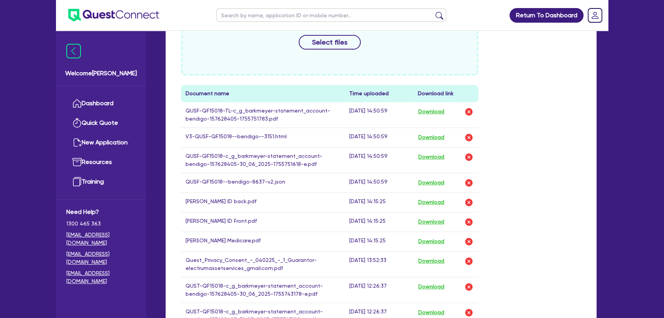
scroll to position [384, 0]
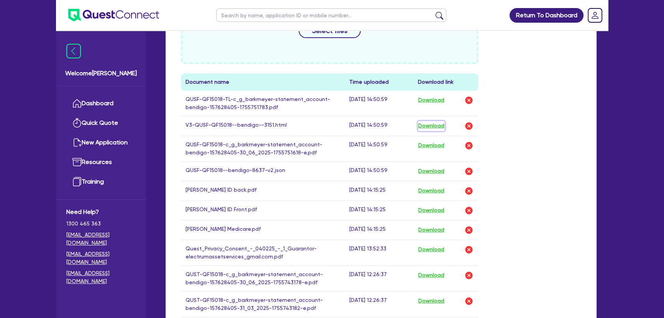
click at [426, 127] on button "Download" at bounding box center [431, 126] width 27 height 10
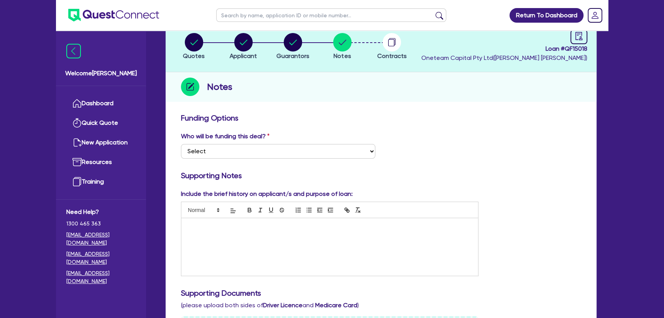
scroll to position [0, 0]
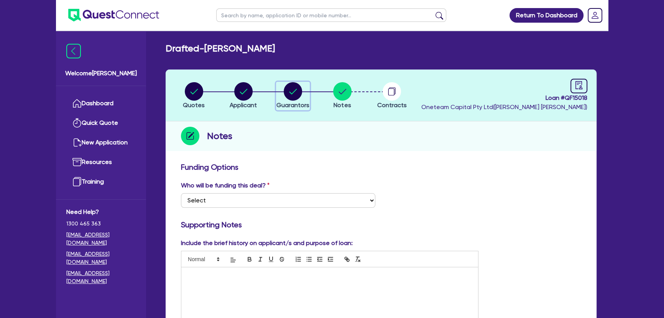
click at [295, 92] on circle "button" at bounding box center [293, 91] width 18 height 18
select select "MR"
select select "VIC"
select select "MARRIED"
select select "PROPERTY"
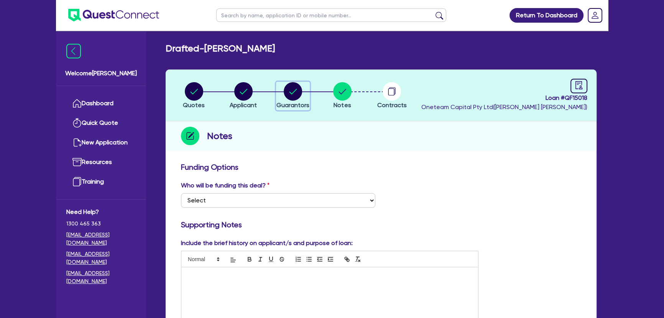
select select "VEHICLE"
select select "OTHER"
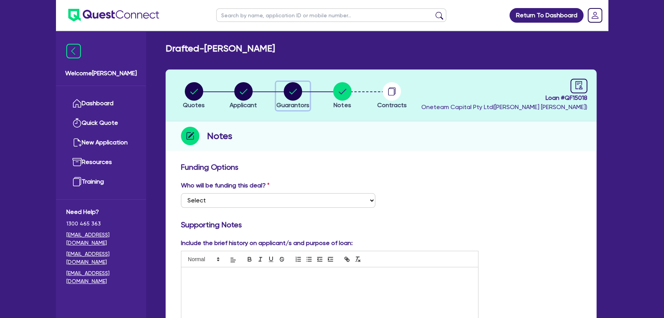
select select "MORTGAGE"
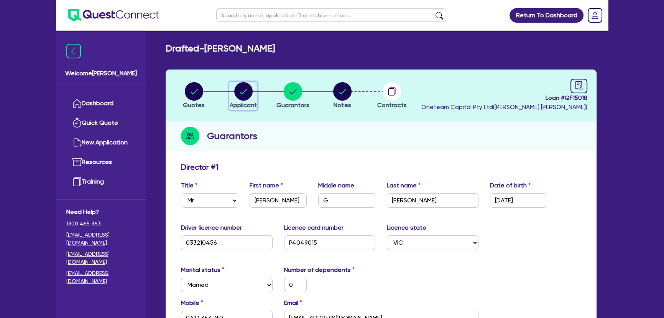
click at [249, 94] on circle "button" at bounding box center [243, 91] width 18 height 18
select select "SOLE_TRADER"
select select "BUILDING_CONSTRUCTION"
select select "TRADES_SERVICES_CONSUMERS"
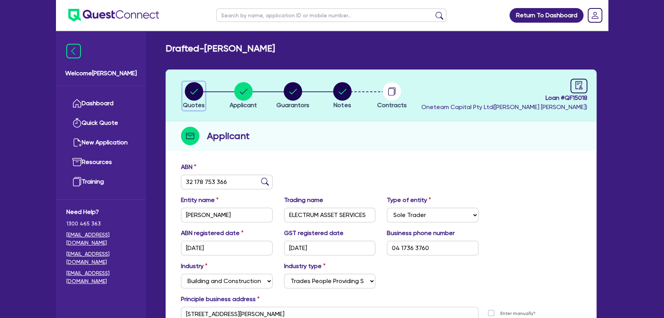
click at [201, 97] on icon "button" at bounding box center [194, 91] width 18 height 18
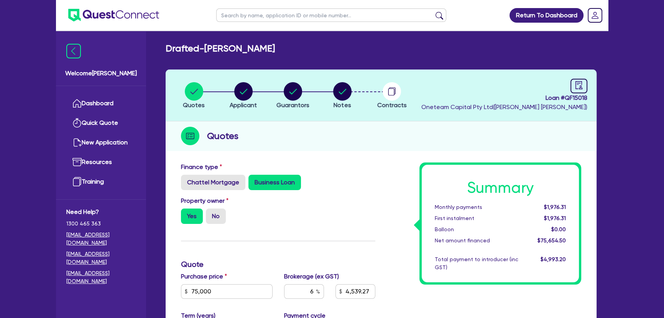
click at [270, 96] on li "Guarantors" at bounding box center [292, 95] width 49 height 27
click at [233, 95] on div "button" at bounding box center [243, 91] width 27 height 18
select select "SOLE_TRADER"
select select "BUILDING_CONSTRUCTION"
select select "TRADES_SERVICES_CONSUMERS"
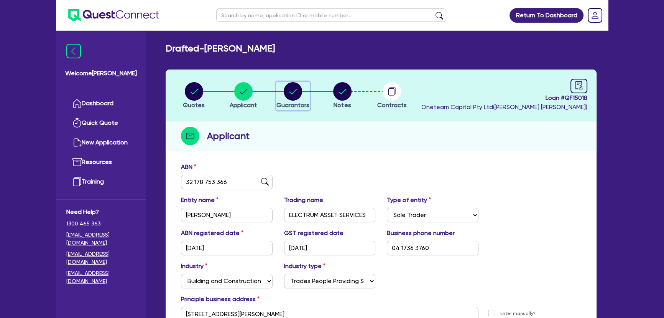
click at [303, 94] on div "button" at bounding box center [293, 91] width 33 height 18
select select "MR"
select select "VIC"
select select "MARRIED"
select select "PROPERTY"
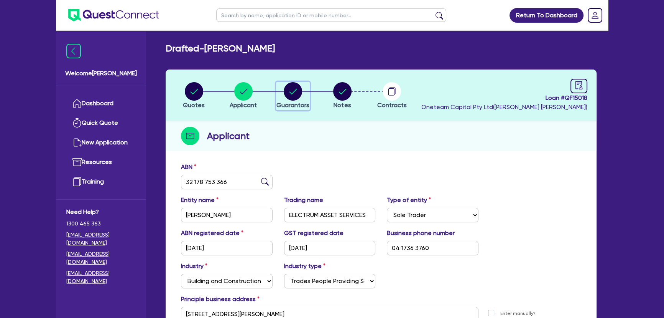
select select "VEHICLE"
select select "OTHER"
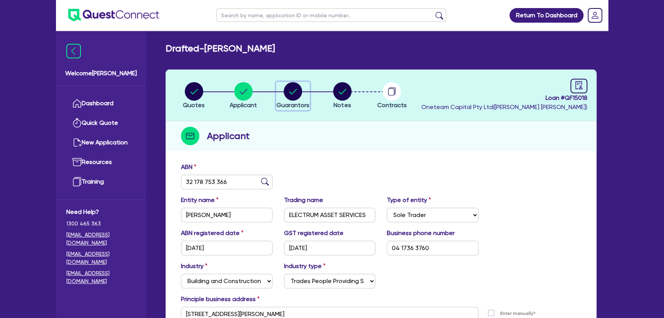
select select "MORTGAGE"
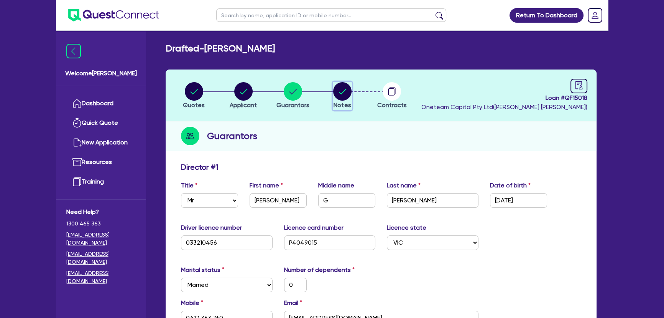
click at [333, 90] on button "Notes" at bounding box center [342, 96] width 19 height 28
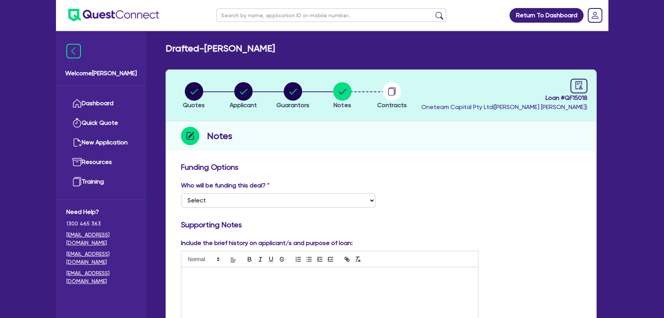
click at [275, 93] on li "Guarantors" at bounding box center [292, 95] width 49 height 27
click at [283, 93] on div "button" at bounding box center [293, 91] width 33 height 18
select select "MR"
select select "VIC"
select select "MARRIED"
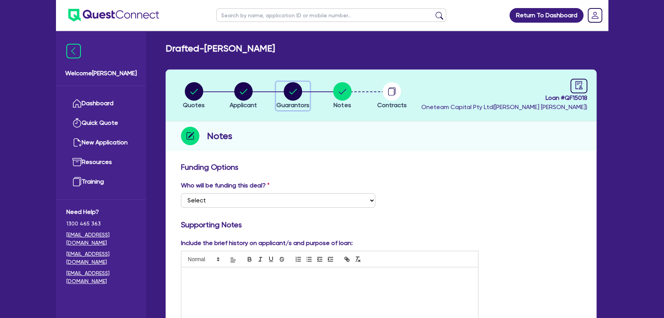
select select "PROPERTY"
select select "VEHICLE"
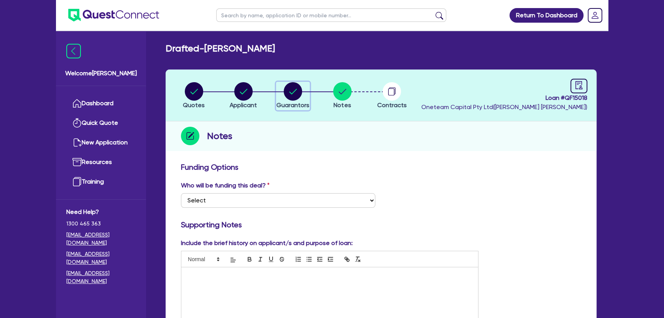
select select "OTHER"
select select "MORTGAGE"
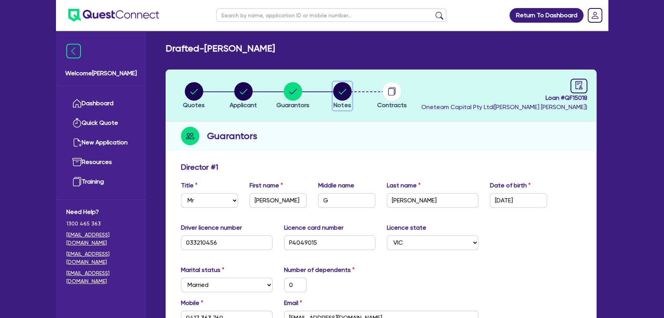
drag, startPoint x: 342, startPoint y: 92, endPoint x: 272, endPoint y: 94, distance: 70.2
click at [340, 93] on icon "button" at bounding box center [342, 91] width 18 height 18
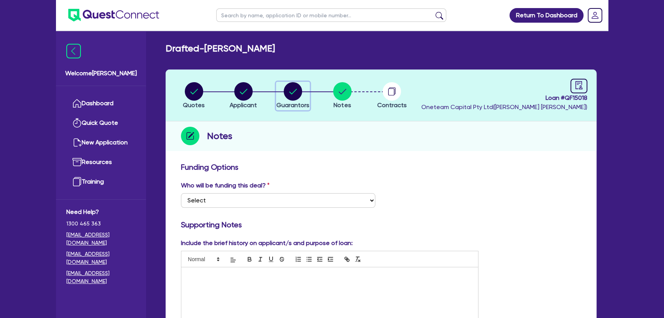
click at [295, 94] on circle "button" at bounding box center [293, 91] width 18 height 18
select select "MR"
select select "VIC"
select select "MARRIED"
select select "PROPERTY"
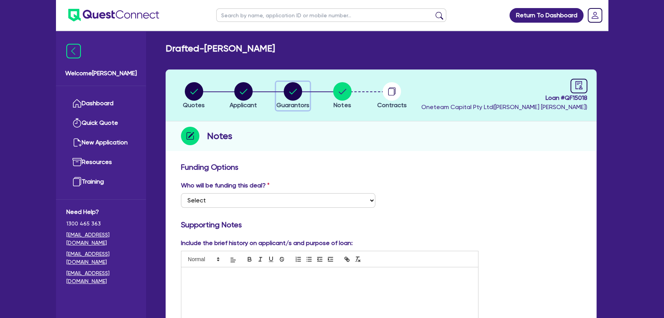
select select "VEHICLE"
select select "OTHER"
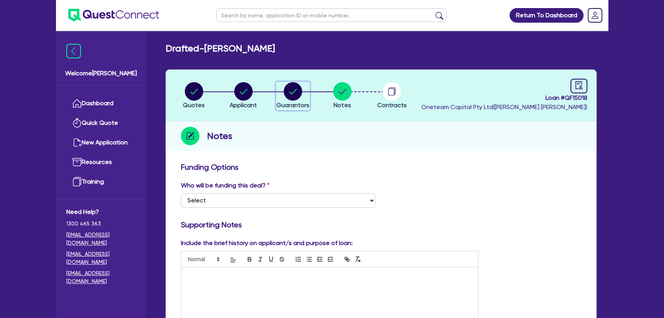
select select "MORTGAGE"
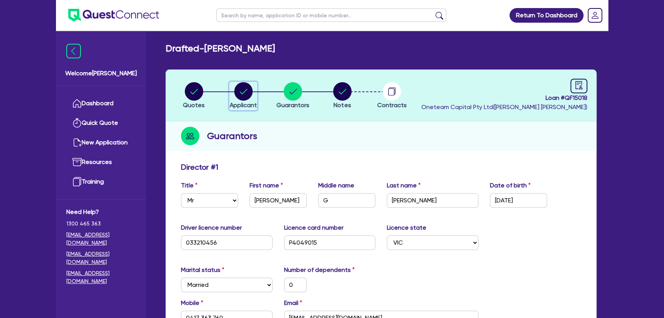
click at [251, 94] on circle "button" at bounding box center [243, 91] width 18 height 18
select select "SOLE_TRADER"
select select "BUILDING_CONSTRUCTION"
select select "TRADES_SERVICES_CONSUMERS"
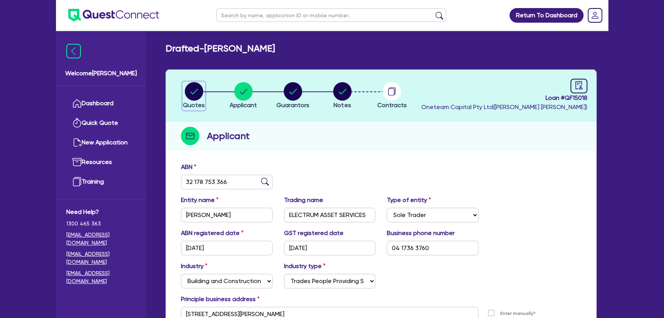
click at [198, 93] on circle "button" at bounding box center [194, 91] width 18 height 18
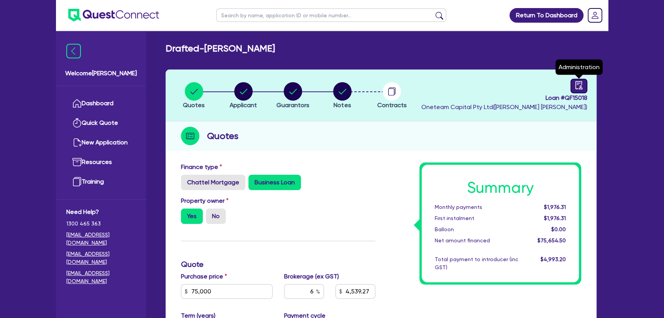
click at [584, 81] on link at bounding box center [579, 86] width 17 height 15
select select "DRAFTED_NEW"
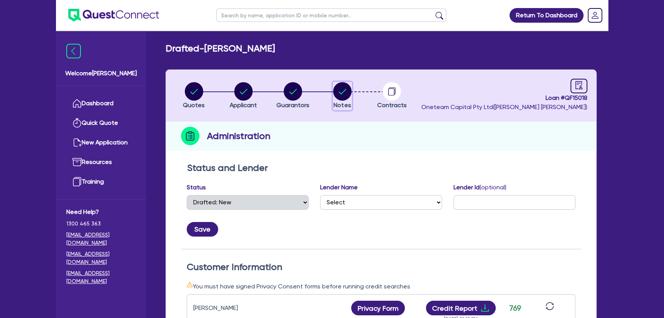
click at [336, 91] on circle "button" at bounding box center [342, 91] width 18 height 18
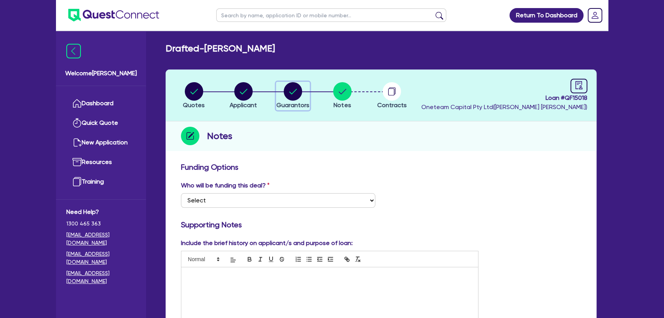
click at [293, 94] on circle "button" at bounding box center [293, 91] width 18 height 18
select select "MR"
select select "VIC"
select select "MARRIED"
select select "PROPERTY"
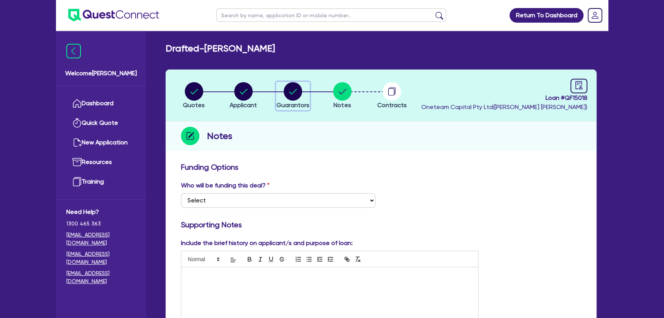
select select "VEHICLE"
select select "OTHER"
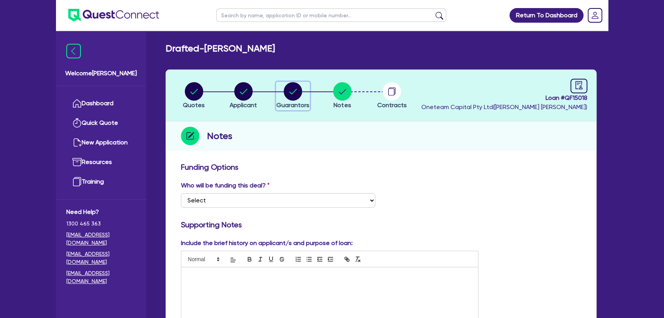
select select "MORTGAGE"
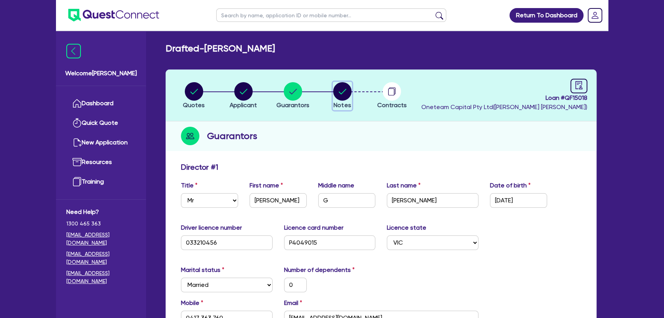
click at [335, 91] on circle "button" at bounding box center [342, 91] width 18 height 18
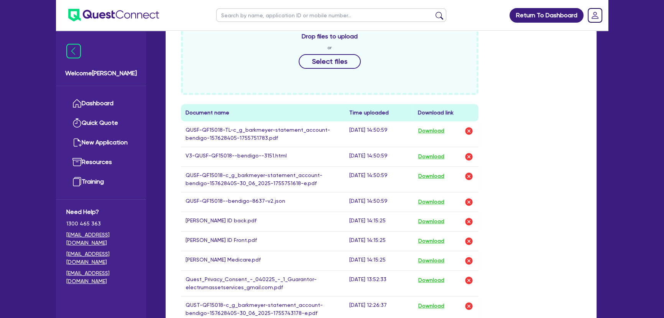
scroll to position [349, 0]
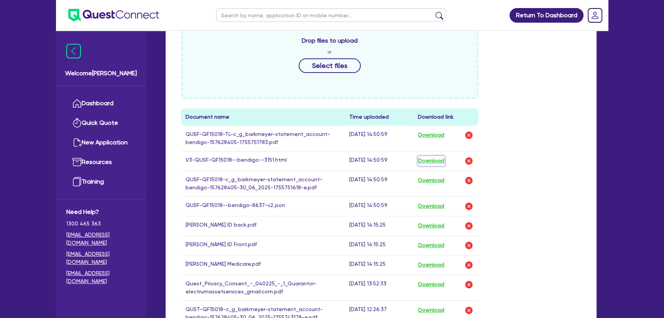
click at [432, 160] on button "Download" at bounding box center [431, 161] width 27 height 10
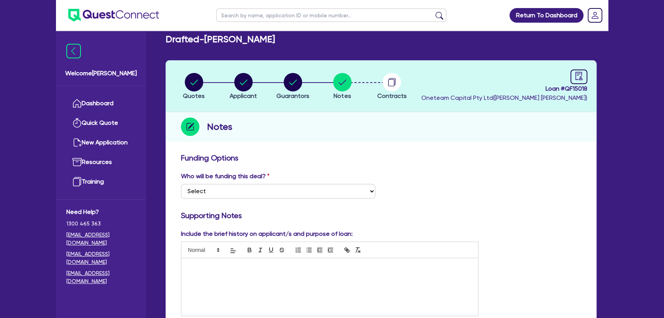
scroll to position [0, 0]
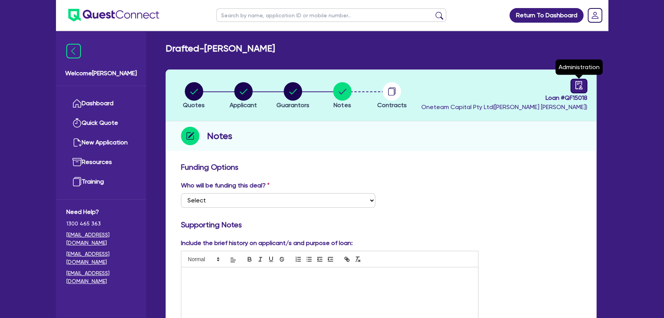
click at [572, 84] on link at bounding box center [579, 86] width 17 height 15
select select "DRAFTED_NEW"
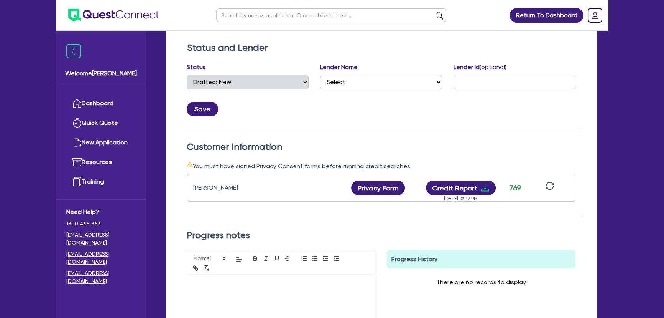
scroll to position [174, 0]
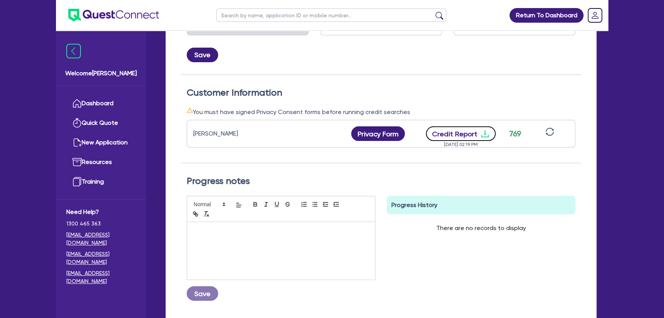
click at [483, 134] on icon "download" at bounding box center [485, 133] width 9 height 9
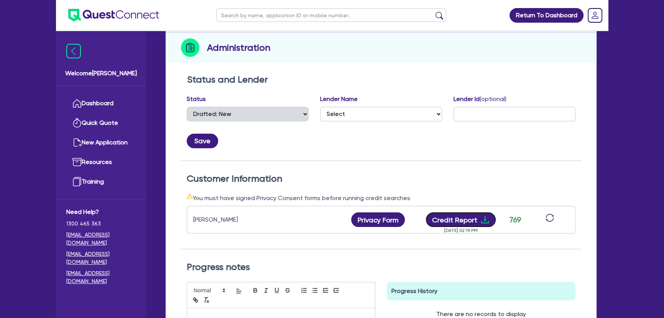
scroll to position [0, 0]
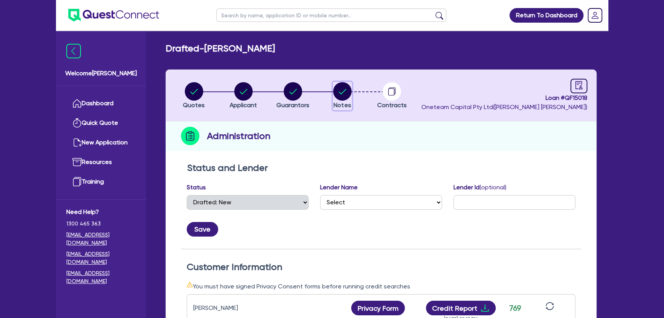
click at [344, 95] on circle "button" at bounding box center [342, 91] width 18 height 18
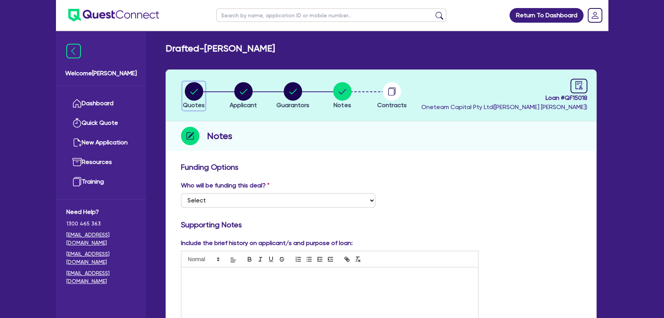
click at [188, 94] on circle "button" at bounding box center [194, 91] width 18 height 18
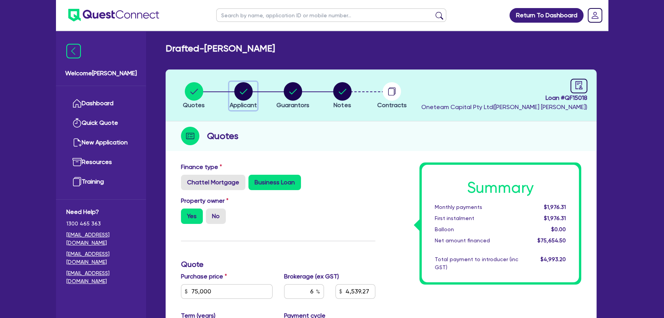
click at [242, 95] on circle "button" at bounding box center [243, 91] width 18 height 18
select select "SOLE_TRADER"
select select "BUILDING_CONSTRUCTION"
select select "TRADES_SERVICES_CONSUMERS"
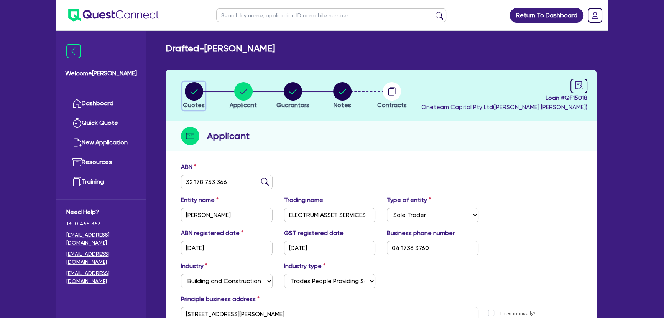
click at [198, 91] on circle "button" at bounding box center [194, 91] width 18 height 18
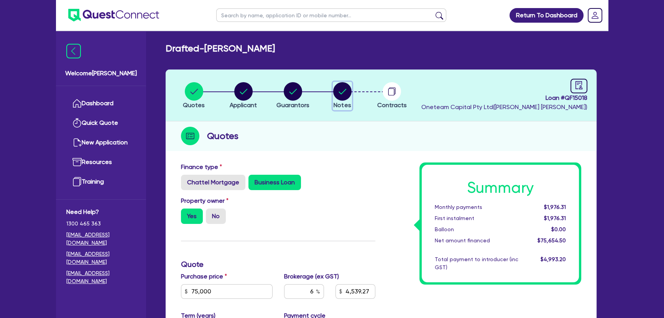
click at [348, 92] on circle "button" at bounding box center [342, 91] width 18 height 18
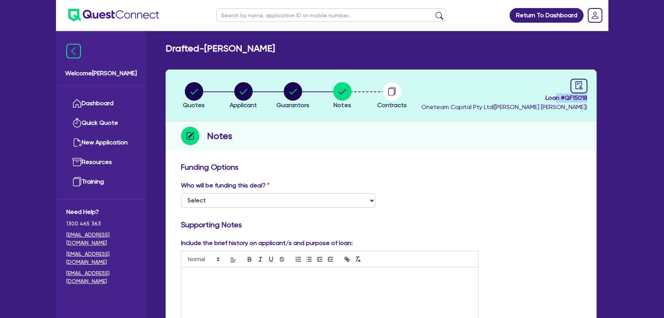
click at [589, 98] on header "Quotes Applicant [GEOGRAPHIC_DATA] Notes Contracts Loan # QF15018 Oneteam Capit…" at bounding box center [381, 95] width 431 height 52
drag, startPoint x: 544, startPoint y: 99, endPoint x: 631, endPoint y: 101, distance: 87.5
copy span "Loan # QF15018"
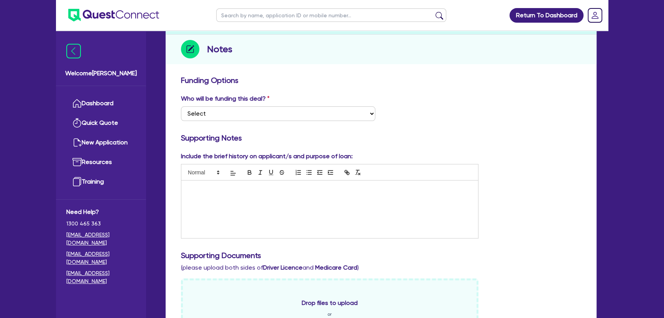
scroll to position [174, 0]
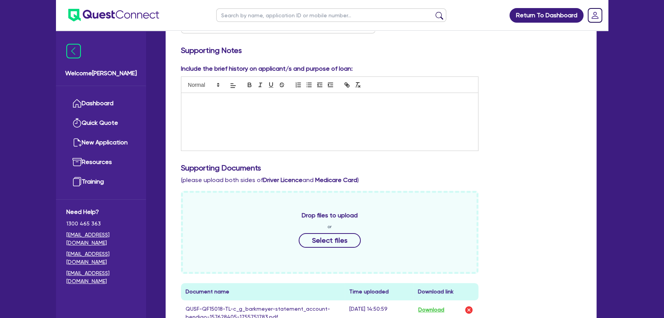
click at [239, 111] on div at bounding box center [329, 122] width 297 height 58
drag, startPoint x: 308, startPoint y: 110, endPoint x: 271, endPoint y: 109, distance: 37.2
click at [271, 109] on p "The business specialsies in electrical maintanence" at bounding box center [329, 107] width 285 height 7
copy p "maintanence"
click at [281, 117] on div "[PERSON_NAME] runs an electrial company opertaing in both the residnetial and c…" at bounding box center [329, 122] width 297 height 58
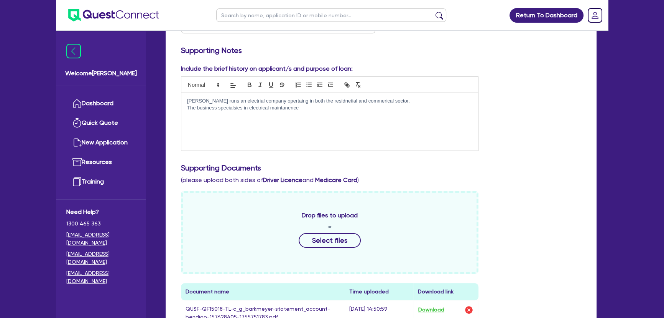
drag, startPoint x: 299, startPoint y: 108, endPoint x: 270, endPoint y: 108, distance: 29.5
click at [270, 108] on p "The business specialsies in electrical maintanence" at bounding box center [329, 107] width 285 height 7
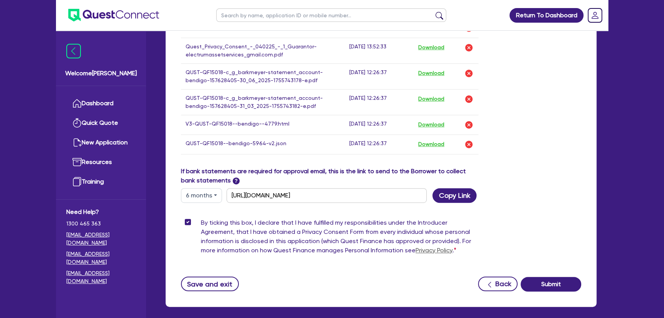
scroll to position [619, 0]
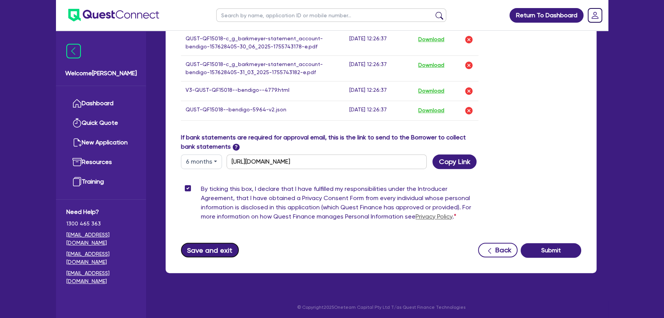
click at [203, 244] on button "Save and exit" at bounding box center [210, 249] width 58 height 15
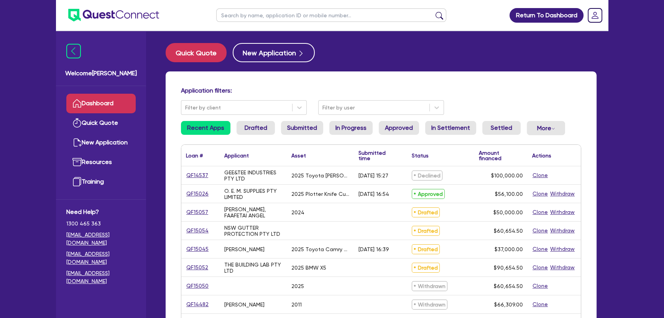
drag, startPoint x: 344, startPoint y: 110, endPoint x: 344, endPoint y: 115, distance: 5.8
click at [344, 110] on div at bounding box center [374, 108] width 103 height 10
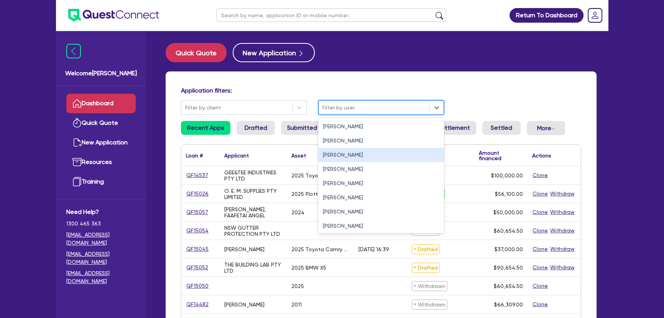
click at [338, 157] on div "[PERSON_NAME]" at bounding box center [381, 155] width 126 height 14
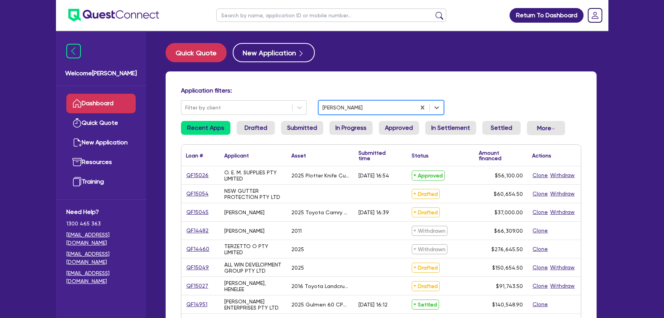
click at [244, 16] on input "text" at bounding box center [331, 14] width 230 height 13
type input "[PERSON_NAME]"
click at [433, 12] on button "submit" at bounding box center [439, 17] width 12 height 11
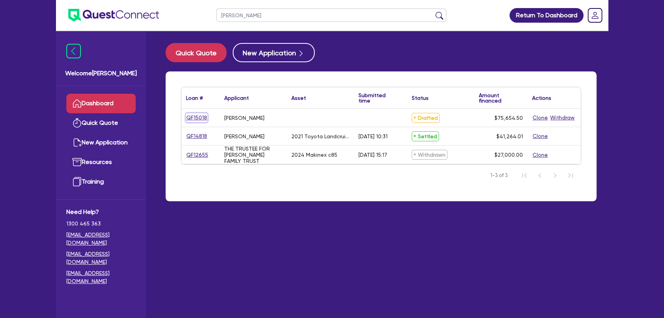
click at [199, 114] on link "QF15018" at bounding box center [196, 117] width 21 height 9
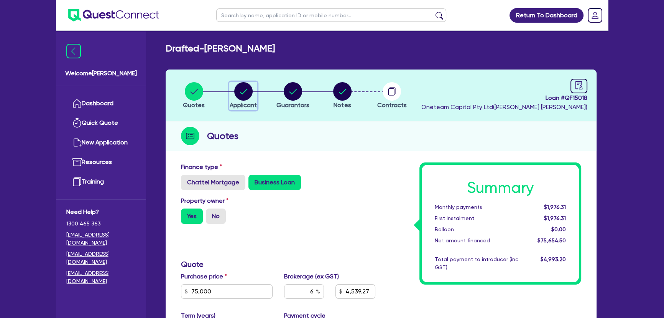
click at [242, 92] on circle "button" at bounding box center [243, 91] width 18 height 18
select select "SOLE_TRADER"
select select "BUILDING_CONSTRUCTION"
select select "TRADES_SERVICES_CONSUMERS"
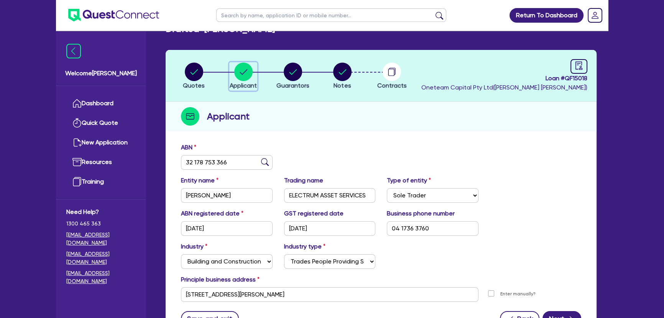
scroll to position [19, 0]
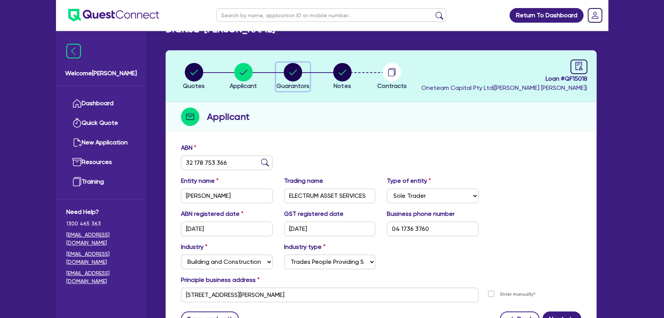
click at [290, 64] on circle "button" at bounding box center [293, 72] width 18 height 18
select select "MR"
select select "VIC"
select select "MARRIED"
select select "PROPERTY"
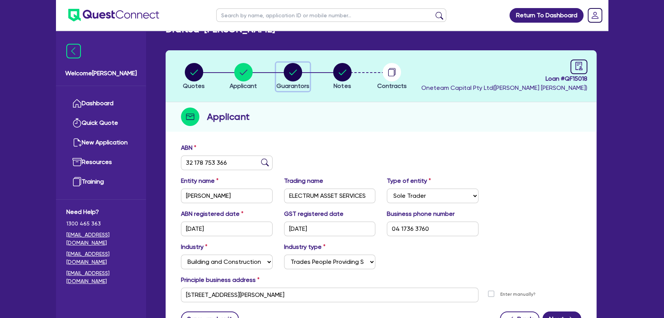
select select "VEHICLE"
select select "OTHER"
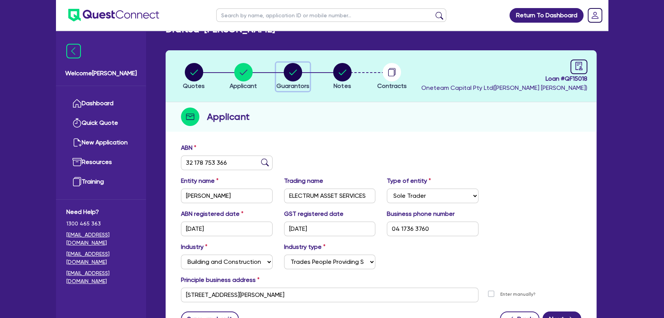
select select "MORTGAGE"
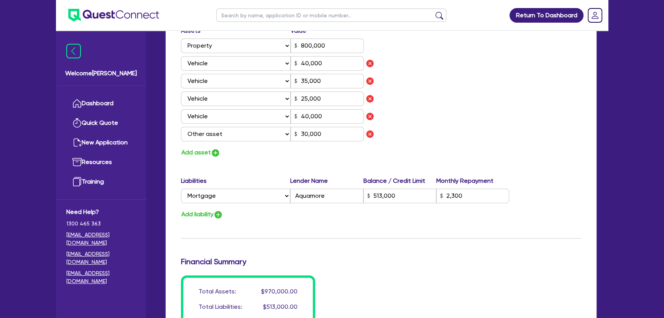
scroll to position [523, 0]
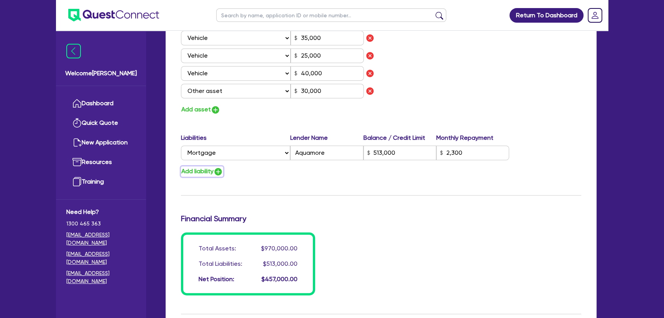
click at [222, 170] on img "button" at bounding box center [218, 171] width 9 height 9
type input "0"
type input "0417 363 760"
type input "800,000"
type input "40,000"
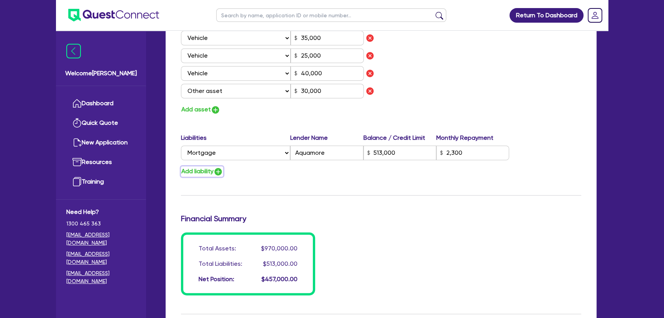
type input "35,000"
type input "25,000"
type input "40,000"
type input "30,000"
type input "513,000"
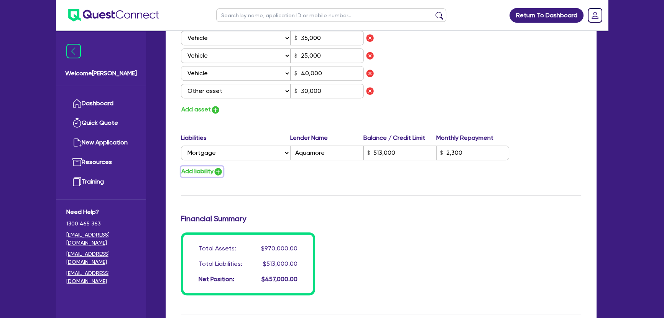
type input "2,300"
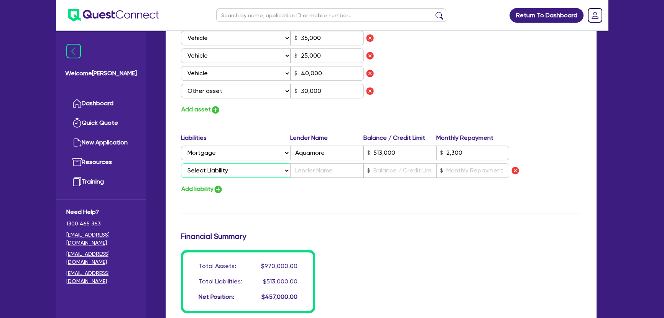
click at [219, 174] on select "Select Liability Credit card Mortgage Investment property loan Vehicle loan Tru…" at bounding box center [235, 170] width 109 height 15
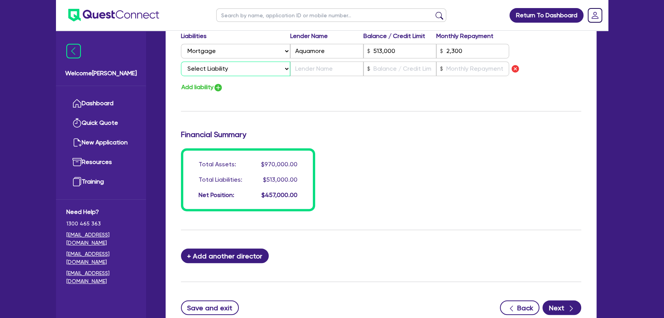
scroll to position [593, 0]
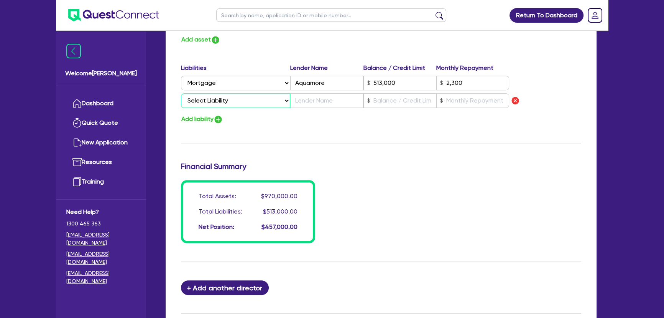
click at [255, 100] on select "Select Liability Credit card Mortgage Investment property loan Vehicle loan Tru…" at bounding box center [235, 100] width 109 height 15
select select "VEHICLE_LOAN"
click at [181, 93] on select "Select Liability Credit card Mortgage Investment property loan Vehicle loan Tru…" at bounding box center [235, 100] width 109 height 15
type input "0"
type input "0417 363 760"
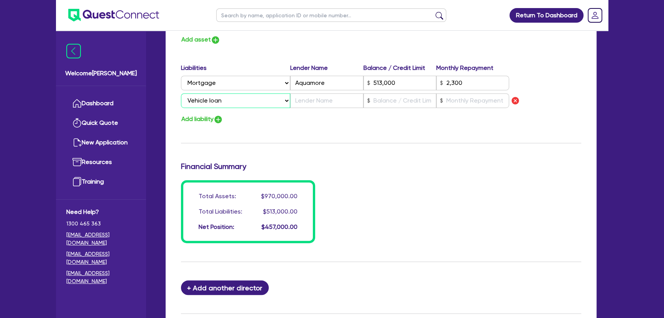
type input "800,000"
type input "40,000"
type input "35,000"
type input "25,000"
type input "40,000"
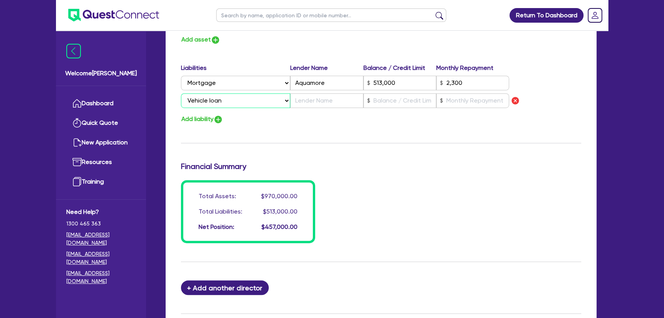
type input "30,000"
type input "513,000"
type input "2,300"
click at [298, 106] on input "text" at bounding box center [326, 100] width 73 height 15
type input "0"
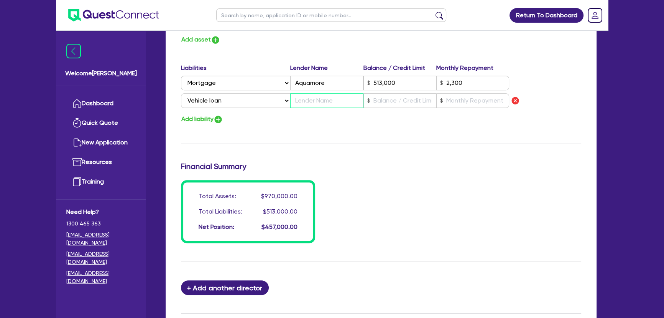
type input "0417 363 760"
type input "800,000"
type input "40,000"
type input "35,000"
type input "25,000"
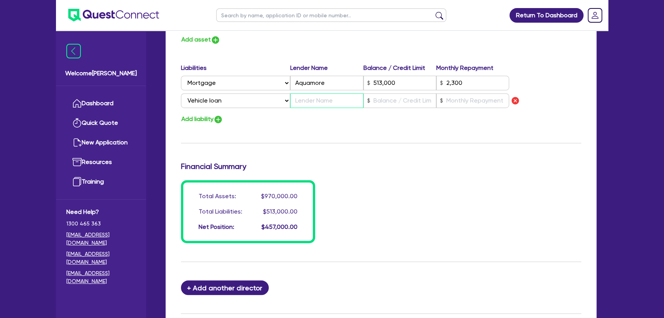
type input "40,000"
type input "30,000"
type input "513,000"
type input "2,300"
type input "3"
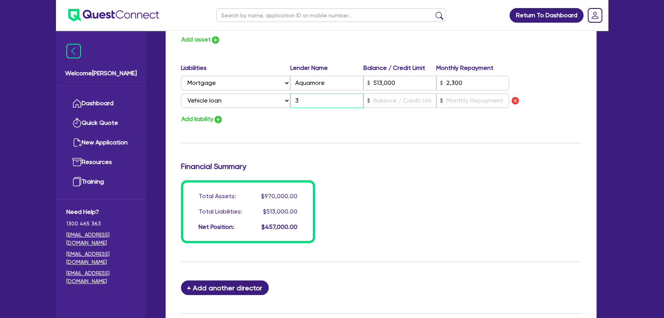
type input "0"
type input "0417 363 760"
type input "800,000"
type input "40,000"
type input "35,000"
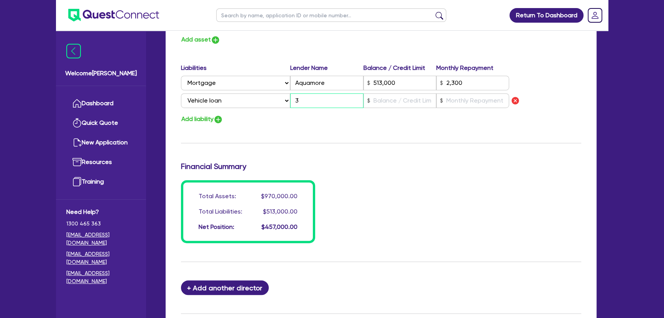
type input "25,000"
type input "40,000"
type input "30,000"
type input "513,000"
type input "2,300"
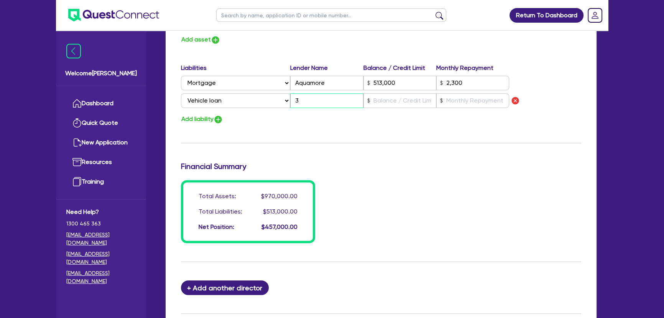
type input "30"
type input "0"
type input "0417 363 760"
type input "800,000"
type input "40,000"
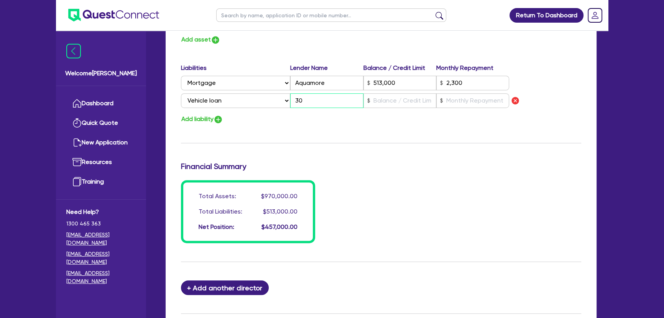
type input "35,000"
type input "25,000"
type input "40,000"
type input "30,000"
type input "513,000"
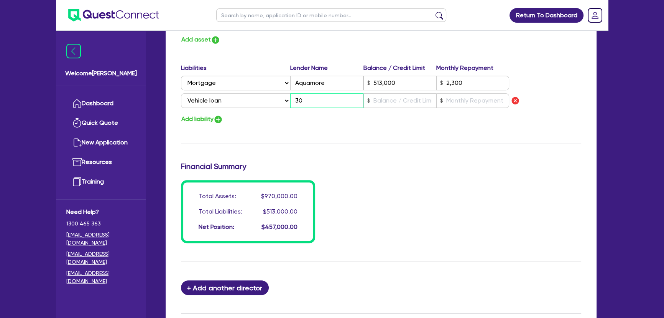
type input "2,300"
type input "300"
type input "0"
type input "0417 363 760"
type input "800,000"
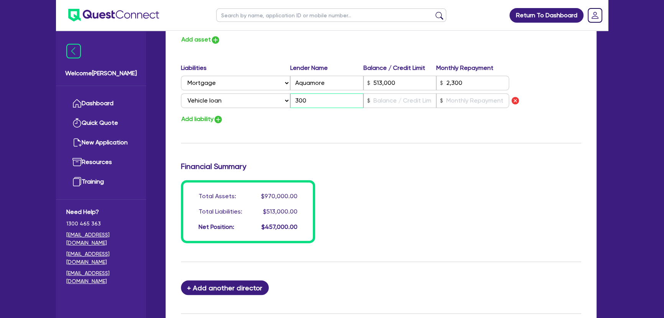
type input "40,000"
type input "35,000"
type input "25,000"
type input "40,000"
type input "30,000"
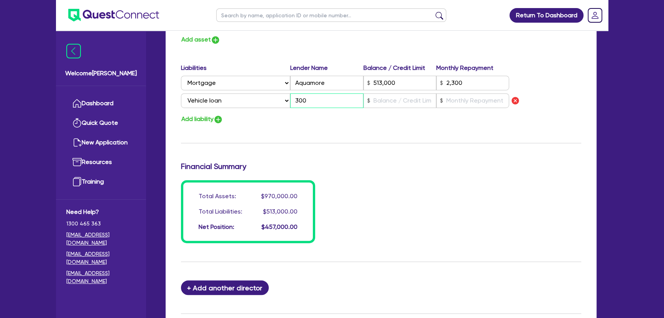
type input "513,000"
type input "2,300"
type input "30000"
type input "0"
type input "0417 363 760"
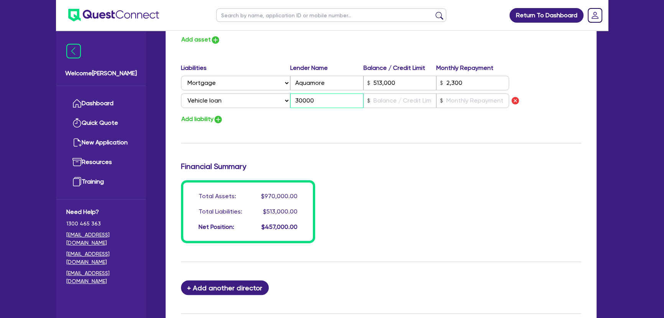
type input "800,000"
type input "40,000"
type input "35,000"
type input "25,000"
type input "40,000"
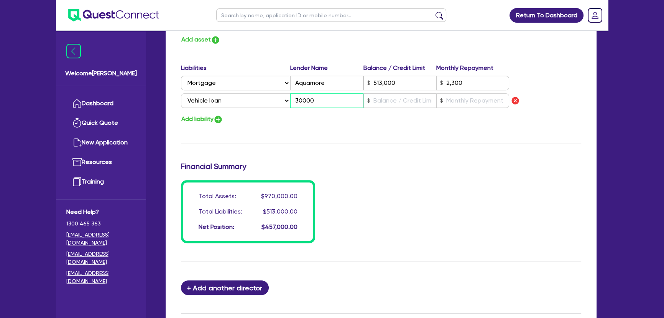
type input "30,000"
type input "513,000"
type input "2,300"
type input "0"
type input "0417 363 760"
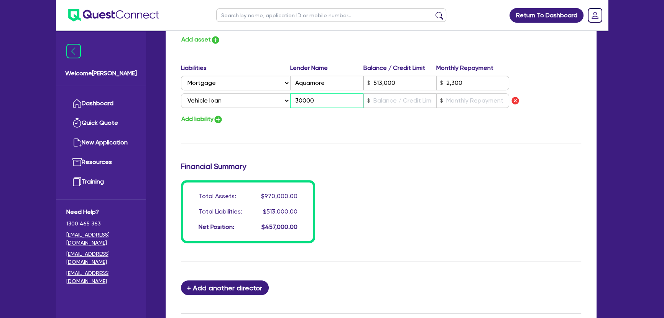
type input "800,000"
type input "40,000"
type input "35,000"
type input "25,000"
type input "40,000"
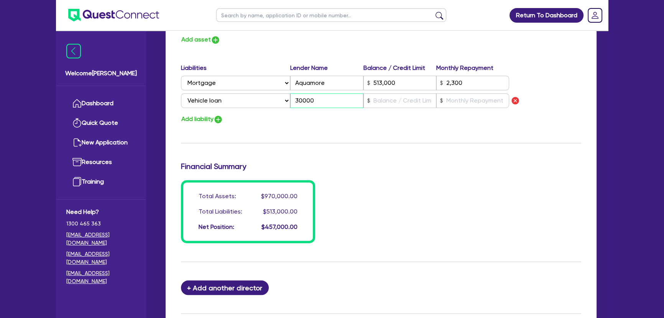
type input "30,000"
type input "513,000"
type input "2,300"
type input "3000"
type input "0"
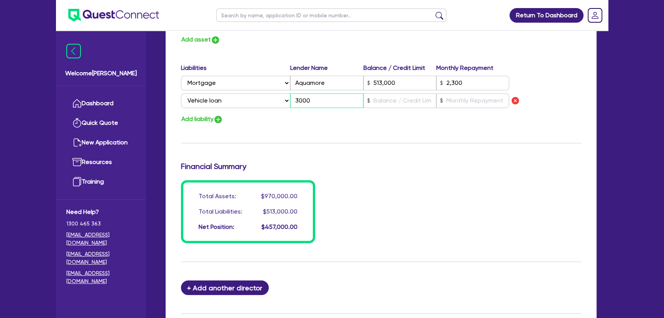
type input "0417 363 760"
type input "800,000"
type input "40,000"
type input "35,000"
type input "25,000"
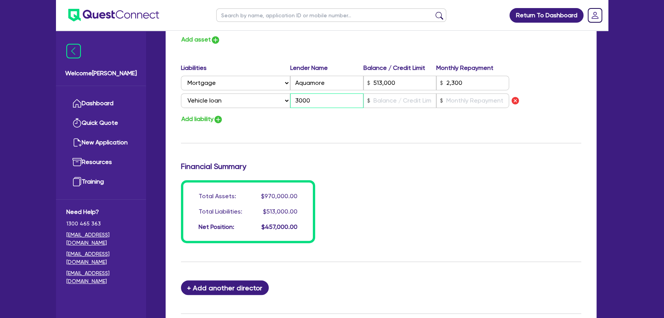
type input "40,000"
type input "30,000"
type input "513,000"
type input "2,300"
type input "300"
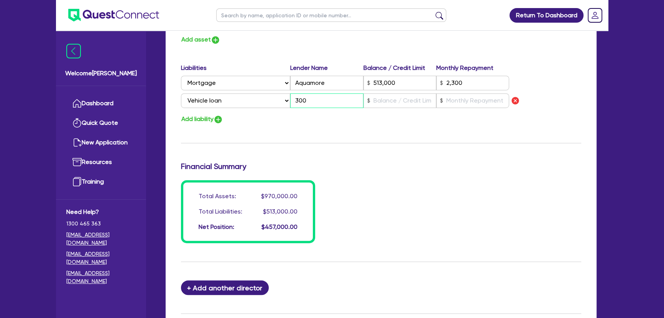
type input "0"
type input "0417 363 760"
type input "800,000"
type input "40,000"
type input "35,000"
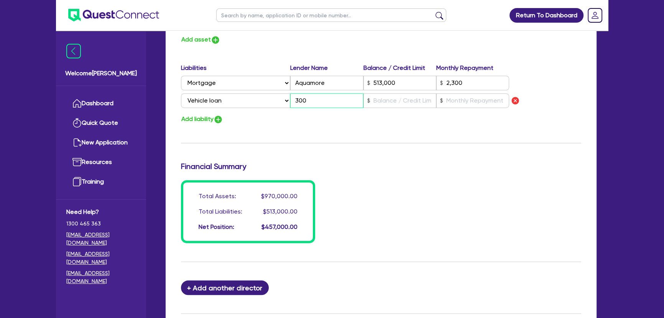
type input "25,000"
type input "40,000"
type input "30,000"
type input "513,000"
type input "2,300"
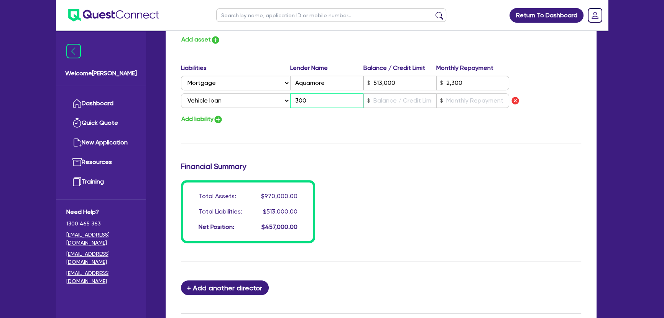
type input "30"
type input "0"
type input "0417 363 760"
type input "800,000"
type input "40,000"
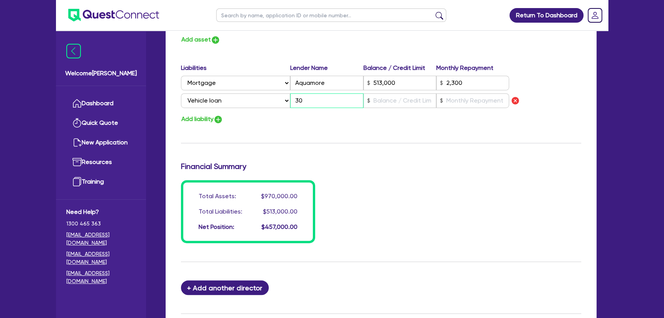
type input "35,000"
type input "25,000"
type input "40,000"
click at [413, 100] on input "text" at bounding box center [400, 100] width 73 height 15
click at [452, 98] on input "text" at bounding box center [472, 100] width 73 height 15
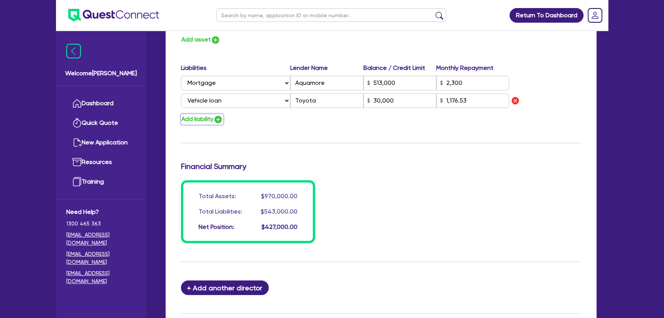
click at [216, 123] on img "button" at bounding box center [218, 119] width 9 height 9
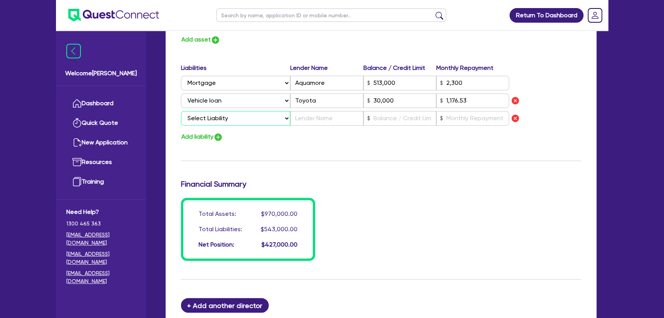
click at [217, 122] on select "Select Liability Credit card Mortgage Investment property loan Vehicle loan Tru…" at bounding box center [235, 118] width 109 height 15
click at [181, 111] on select "Select Liability Credit card Mortgage Investment property loan Vehicle loan Tru…" at bounding box center [235, 118] width 109 height 15
click at [307, 120] on input "text" at bounding box center [326, 118] width 73 height 15
click at [405, 118] on input "text" at bounding box center [400, 118] width 73 height 15
click at [471, 115] on input "text" at bounding box center [472, 118] width 73 height 15
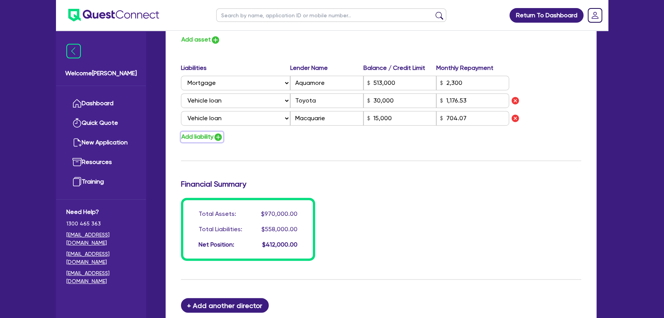
click at [219, 137] on img "button" at bounding box center [218, 136] width 9 height 9
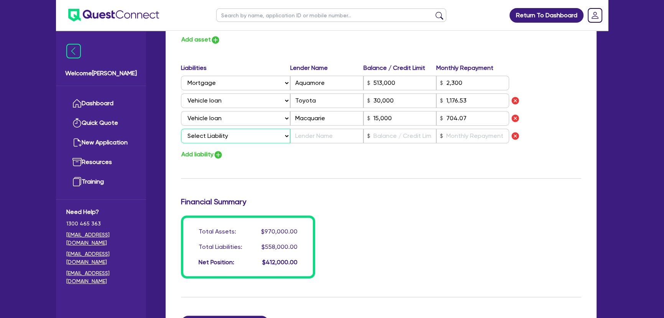
click at [222, 135] on select "Select Liability Credit card Mortgage Investment property loan Vehicle loan Tru…" at bounding box center [235, 135] width 109 height 15
click at [181, 128] on select "Select Liability Credit card Mortgage Investment property loan Vehicle loan Tru…" at bounding box center [235, 135] width 109 height 15
click at [304, 130] on input "text" at bounding box center [326, 135] width 73 height 15
click at [429, 138] on input "text" at bounding box center [400, 135] width 73 height 15
click at [453, 138] on div "Liabilities Lender Name Balance / Credit Limit Monthly Repayment Select Liabili…" at bounding box center [381, 104] width 412 height 83
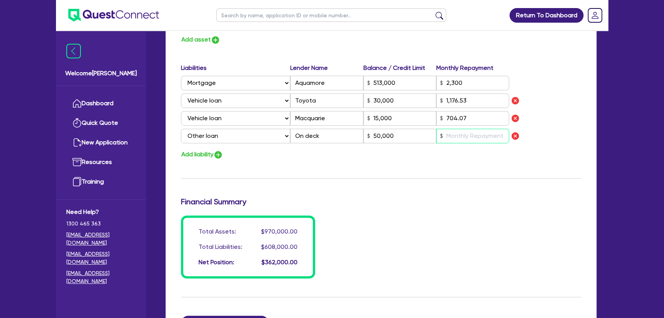
click at [456, 137] on input "text" at bounding box center [472, 135] width 73 height 15
click at [221, 153] on img "button" at bounding box center [218, 154] width 9 height 9
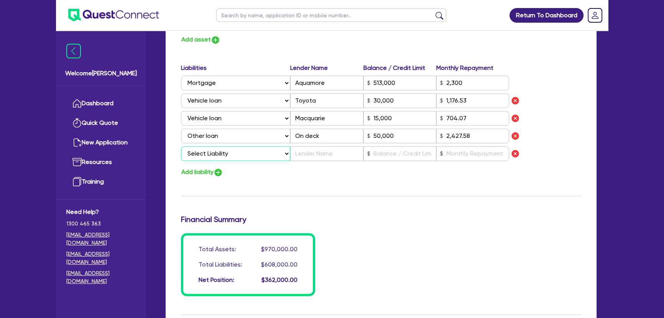
click at [247, 149] on select "Select Liability Credit card Mortgage Investment property loan Vehicle loan Tru…" at bounding box center [235, 153] width 109 height 15
click at [181, 146] on select "Select Liability Credit card Mortgage Investment property loan Vehicle loan Tru…" at bounding box center [235, 153] width 109 height 15
click at [317, 151] on input "text" at bounding box center [326, 153] width 73 height 15
click at [379, 150] on input "text" at bounding box center [400, 153] width 73 height 15
drag, startPoint x: 400, startPoint y: 156, endPoint x: 365, endPoint y: 156, distance: 34.5
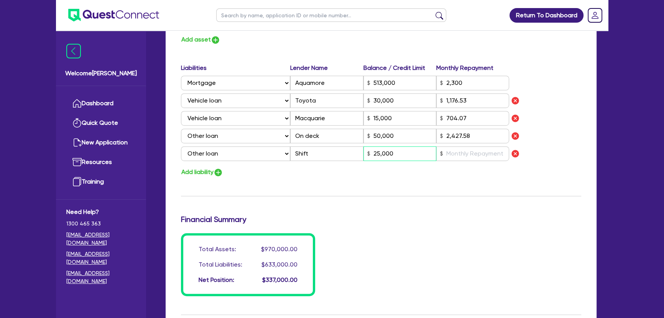
click at [365, 156] on input "25,000" at bounding box center [400, 153] width 73 height 15
click at [477, 154] on input "text" at bounding box center [472, 153] width 73 height 15
click at [223, 170] on img "button" at bounding box center [218, 172] width 9 height 9
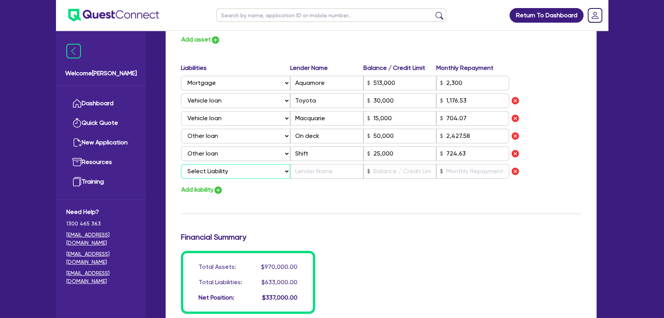
click at [225, 170] on select "Select Liability Credit card Mortgage Investment property loan Vehicle loan Tru…" at bounding box center [235, 171] width 109 height 15
click at [181, 164] on select "Select Liability Credit card Mortgage Investment property loan Vehicle loan Tru…" at bounding box center [235, 171] width 109 height 15
click at [326, 170] on input "text" at bounding box center [326, 171] width 73 height 15
drag, startPoint x: 417, startPoint y: 183, endPoint x: 397, endPoint y: 168, distance: 24.5
click at [411, 178] on div "Liabilities Lender Name Balance / Credit Limit Monthly Repayment Select Liabili…" at bounding box center [381, 129] width 412 height 132
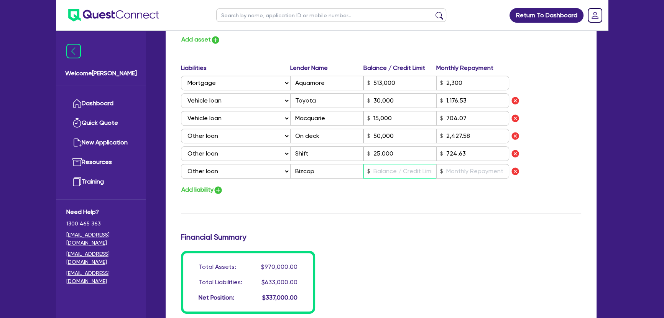
click at [397, 168] on input "text" at bounding box center [400, 171] width 73 height 15
click at [458, 174] on input "text" at bounding box center [472, 171] width 73 height 15
drag, startPoint x: 482, startPoint y: 172, endPoint x: 438, endPoint y: 168, distance: 44.7
click at [438, 168] on input "3,112.5" at bounding box center [472, 171] width 73 height 15
click at [475, 172] on input "312" at bounding box center [472, 171] width 73 height 15
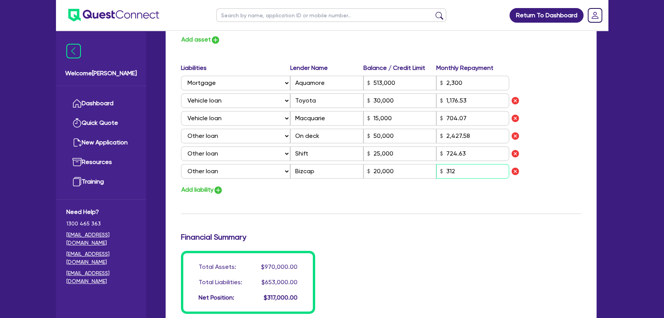
click at [475, 172] on input "312" at bounding box center [472, 171] width 73 height 15
click at [404, 172] on input "20,000" at bounding box center [400, 171] width 73 height 15
click at [478, 173] on input "312" at bounding box center [472, 171] width 73 height 15
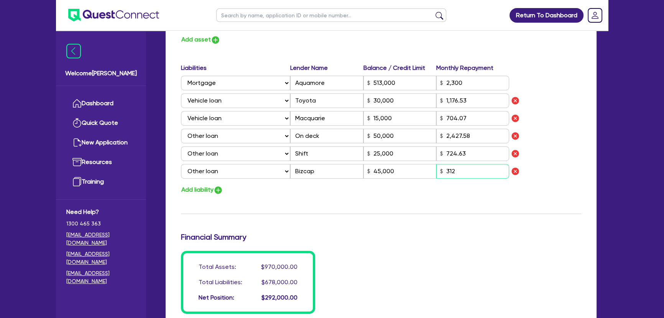
click at [478, 173] on input "312" at bounding box center [472, 171] width 73 height 15
click at [223, 193] on img "button" at bounding box center [218, 189] width 9 height 9
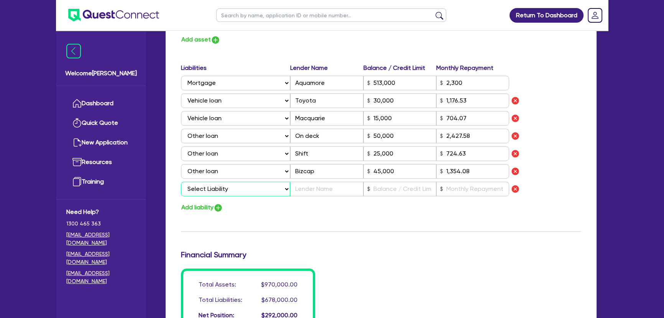
click at [222, 190] on select "Select Liability Credit card Mortgage Investment property loan Vehicle loan Tru…" at bounding box center [235, 188] width 109 height 15
click at [181, 181] on select "Select Liability Credit card Mortgage Investment property loan Vehicle loan Tru…" at bounding box center [235, 188] width 109 height 15
click at [323, 192] on input "text" at bounding box center [326, 188] width 73 height 15
drag, startPoint x: 358, startPoint y: 193, endPoint x: 323, endPoint y: 190, distance: 35.0
click at [341, 191] on input "text" at bounding box center [326, 188] width 73 height 15
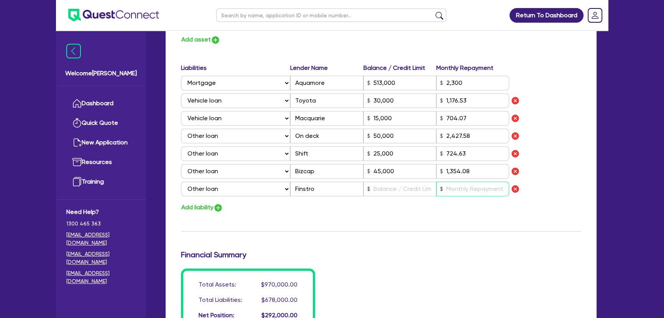
drag, startPoint x: 441, startPoint y: 189, endPoint x: 433, endPoint y: 189, distance: 7.7
click at [437, 189] on div at bounding box center [472, 188] width 73 height 15
click at [412, 188] on input "text" at bounding box center [400, 188] width 73 height 15
click at [454, 191] on input "text" at bounding box center [472, 188] width 73 height 15
click at [474, 188] on input "820" at bounding box center [472, 188] width 73 height 15
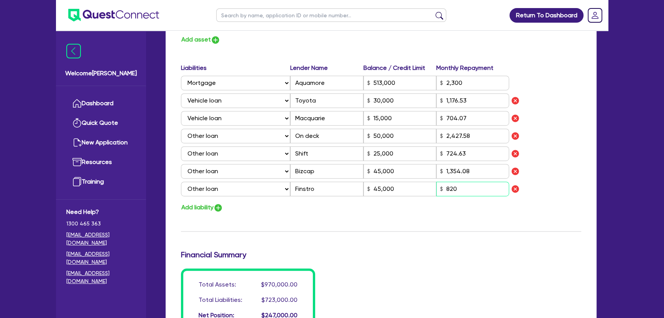
click at [474, 188] on input "820" at bounding box center [472, 188] width 73 height 15
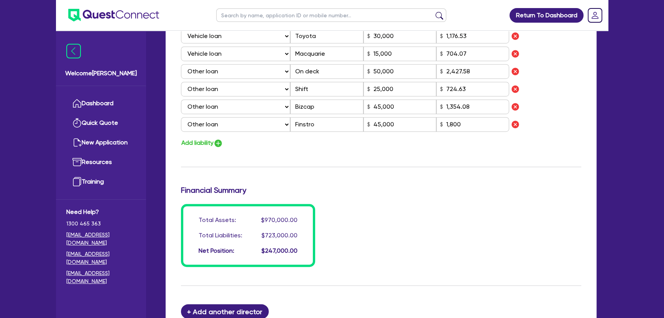
scroll to position [771, 0]
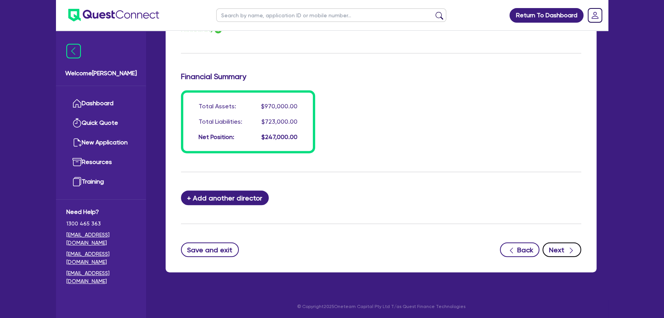
click at [578, 251] on button "Next" at bounding box center [562, 249] width 39 height 15
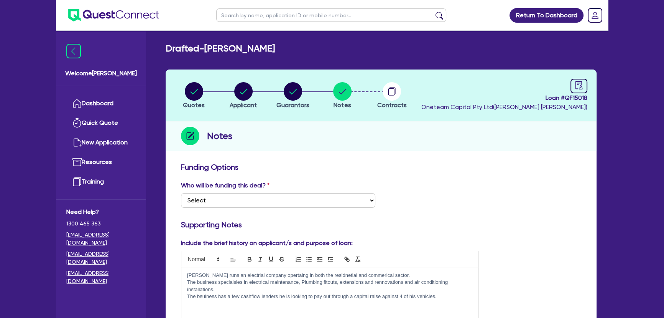
click at [112, 12] on img at bounding box center [113, 15] width 91 height 13
